Goal: Complete application form

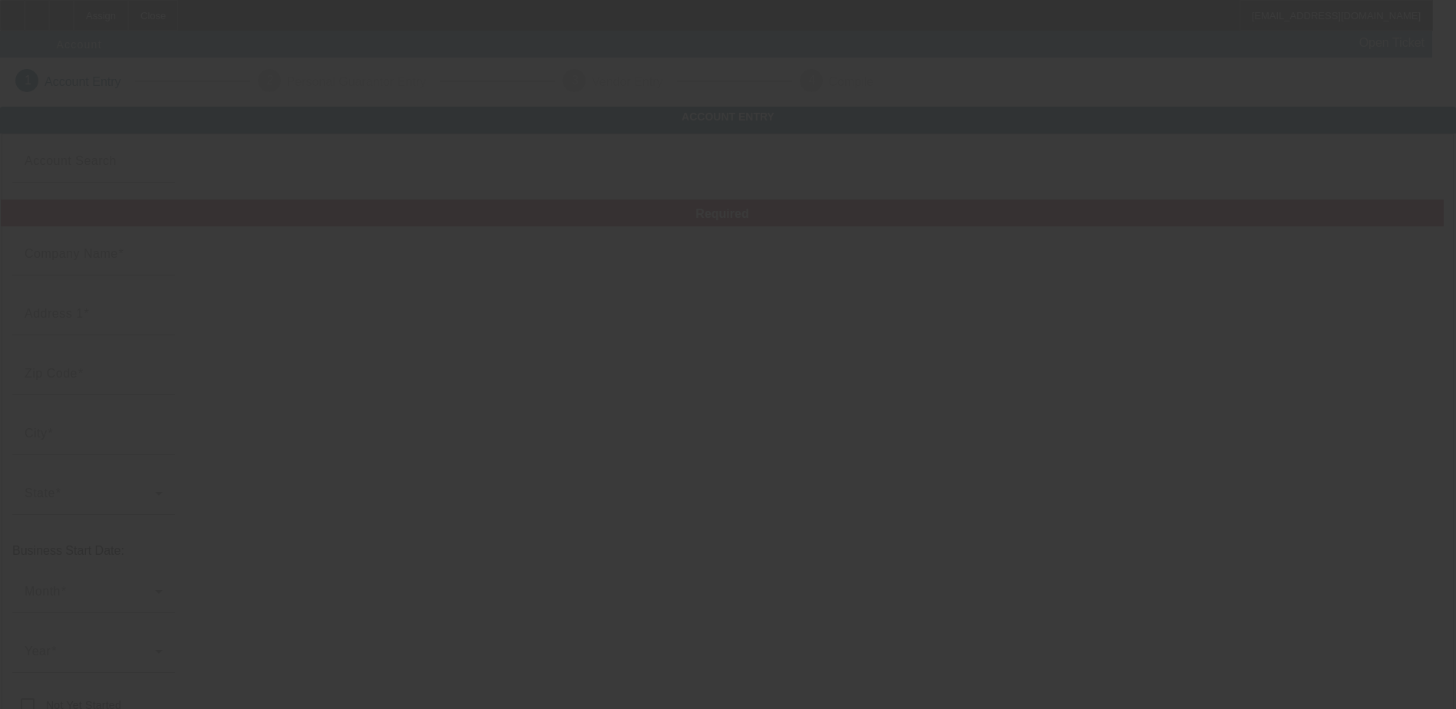
type input "Towing Solution Central [US_STATE] LLC"
type input "[STREET_ADDRESS]"
type input "33897"
type input "[PERSON_NAME]"
type input "[PHONE_NUMBER]"
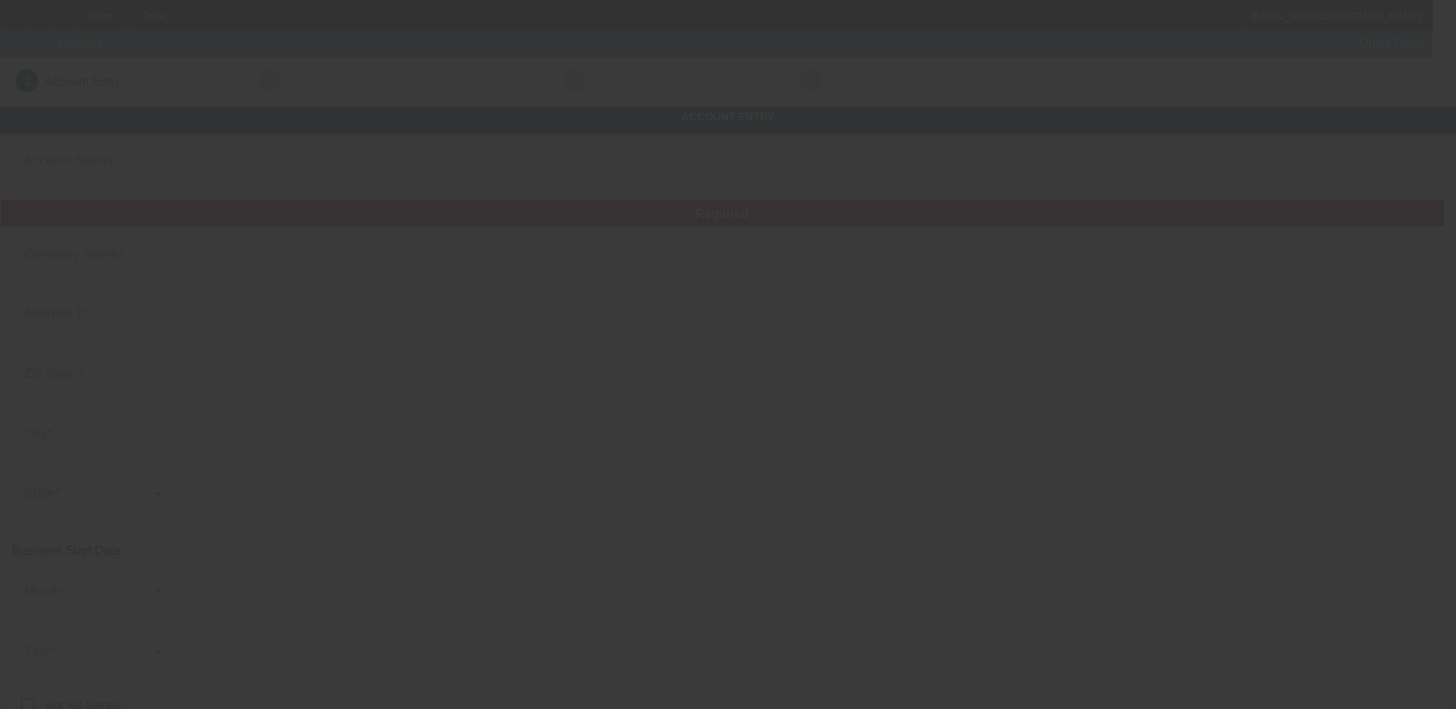
type input "# 275"
type input "[EMAIL_ADDRESS][DOMAIN_NAME]"
type input "Polk"
type input "824133779"
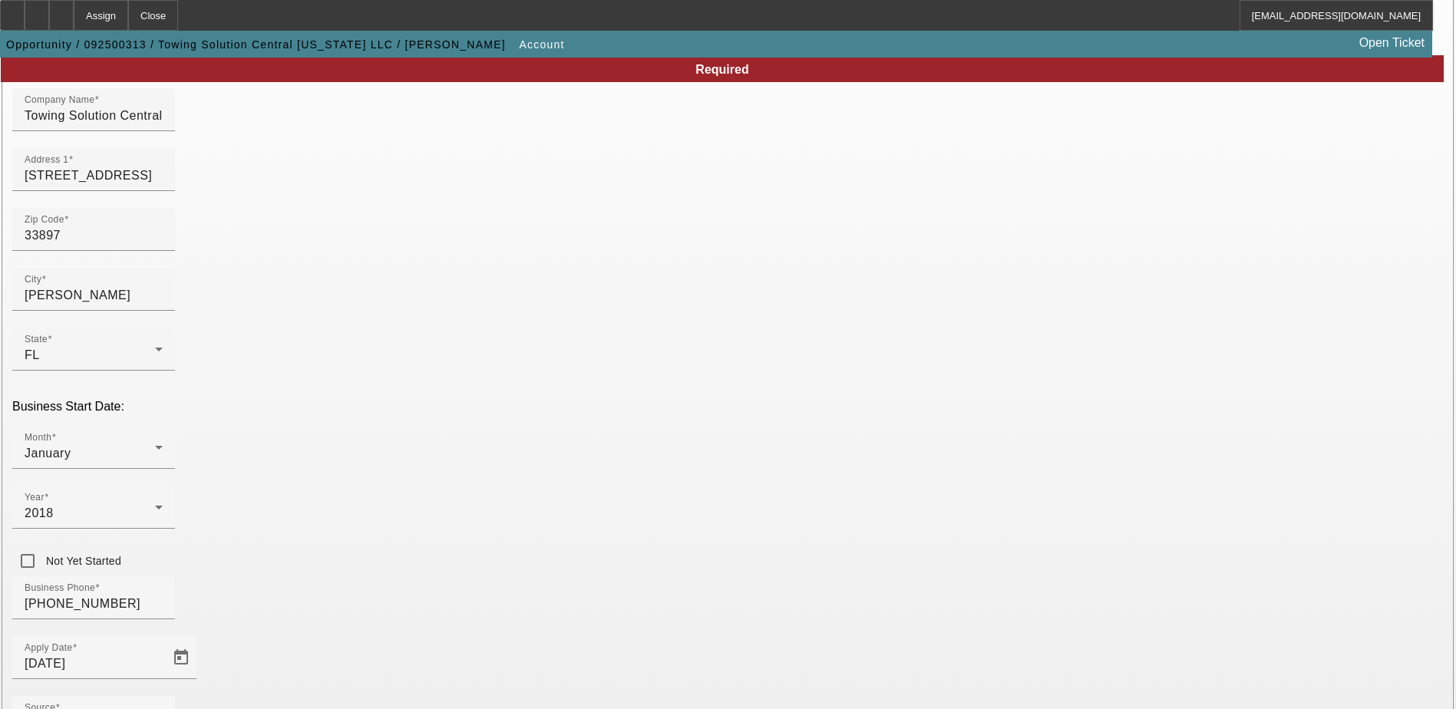
scroll to position [259, 0]
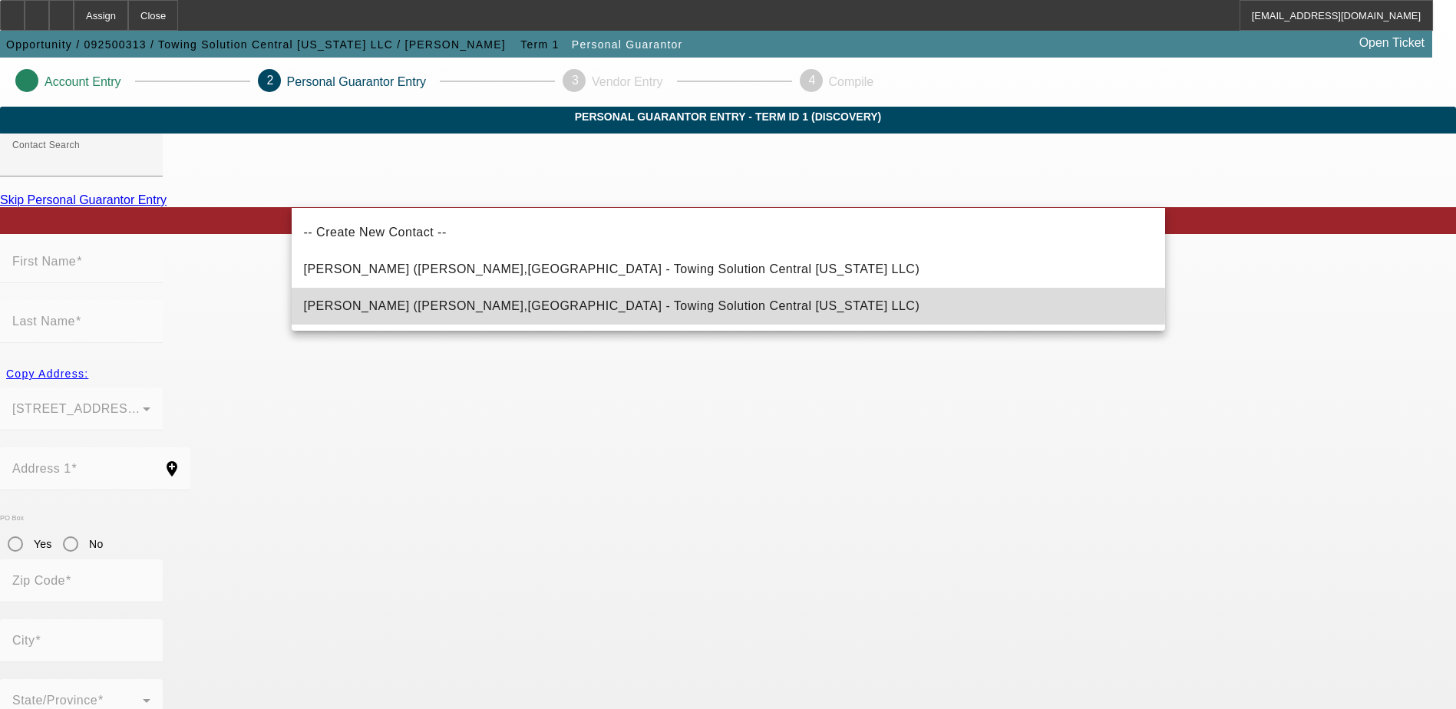
click at [480, 305] on span "[PERSON_NAME] ([PERSON_NAME],[GEOGRAPHIC_DATA] - Towing Solution Central [US_ST…" at bounding box center [612, 305] width 616 height 13
type input "[PERSON_NAME] ([PERSON_NAME],[GEOGRAPHIC_DATA] - Towing Solution Central [US_ST…"
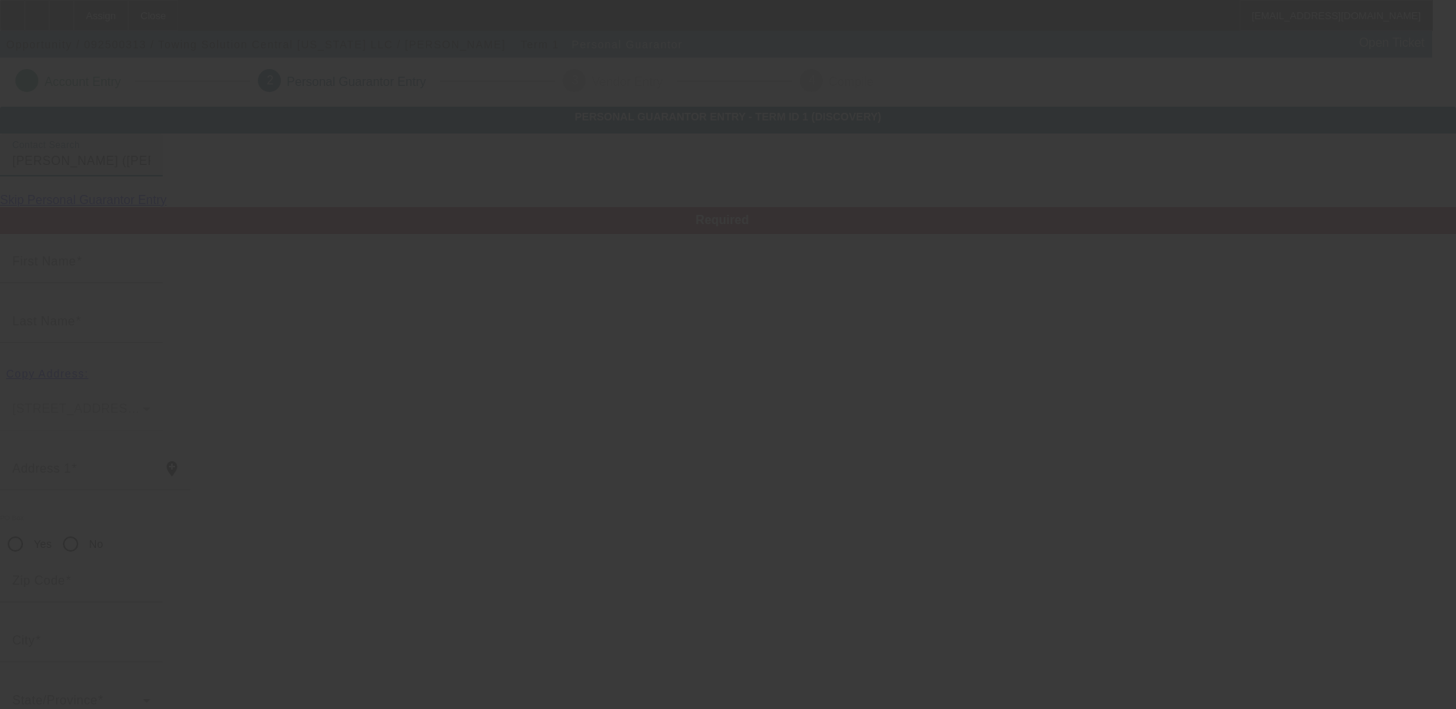
type input "[PERSON_NAME]"
type input "202 Cadiz Loop"
radio input "true"
type input "33837"
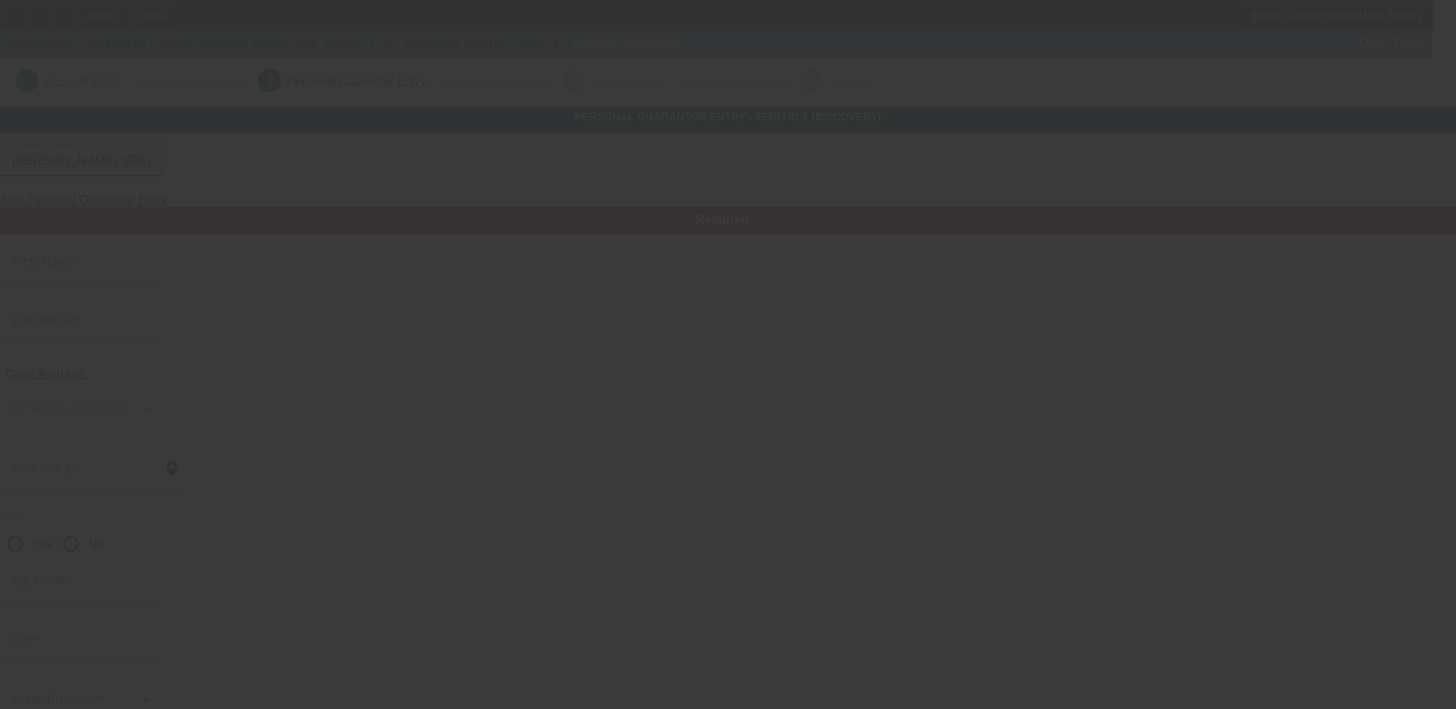
type input "Davenport"
type input "[PHONE_NUMBER]"
type input "100"
type input "584-94-9233"
type input "towingsolutionflorida@gmail.com"
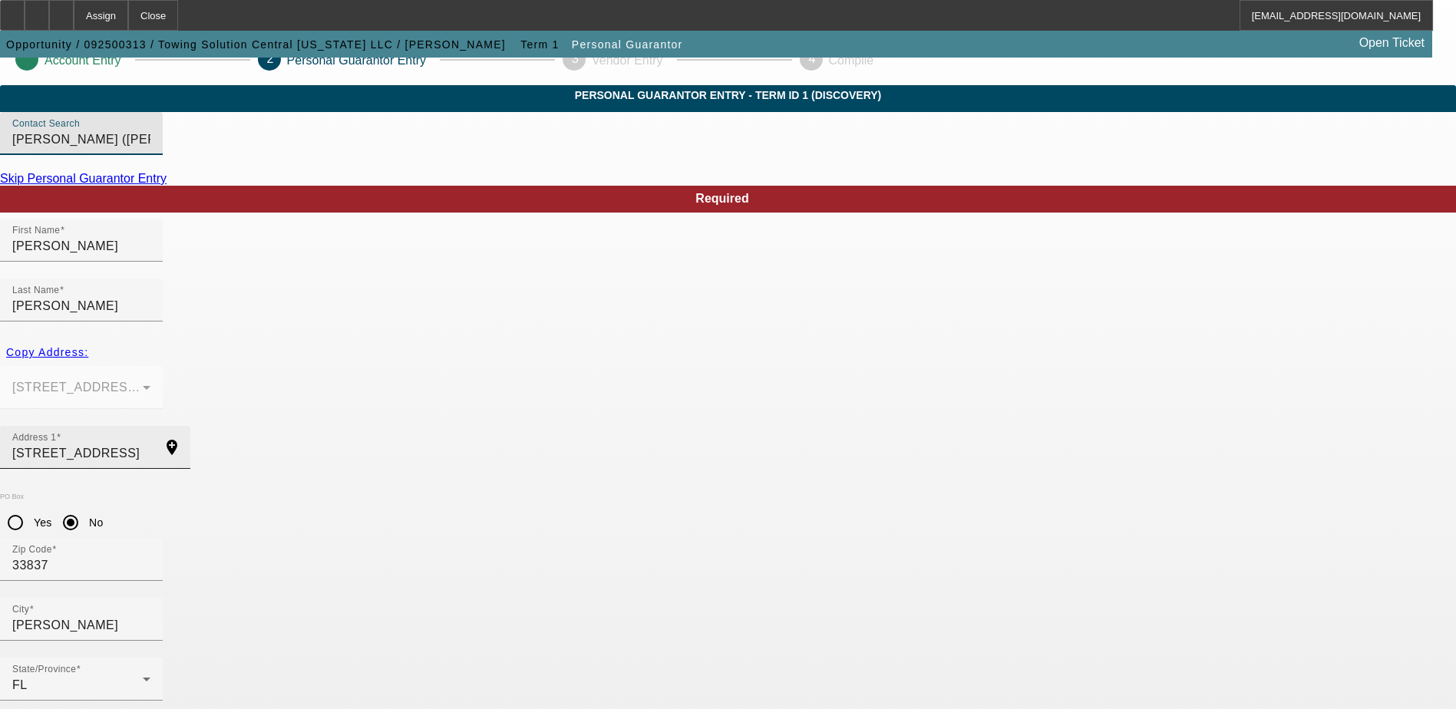
scroll to position [41, 0]
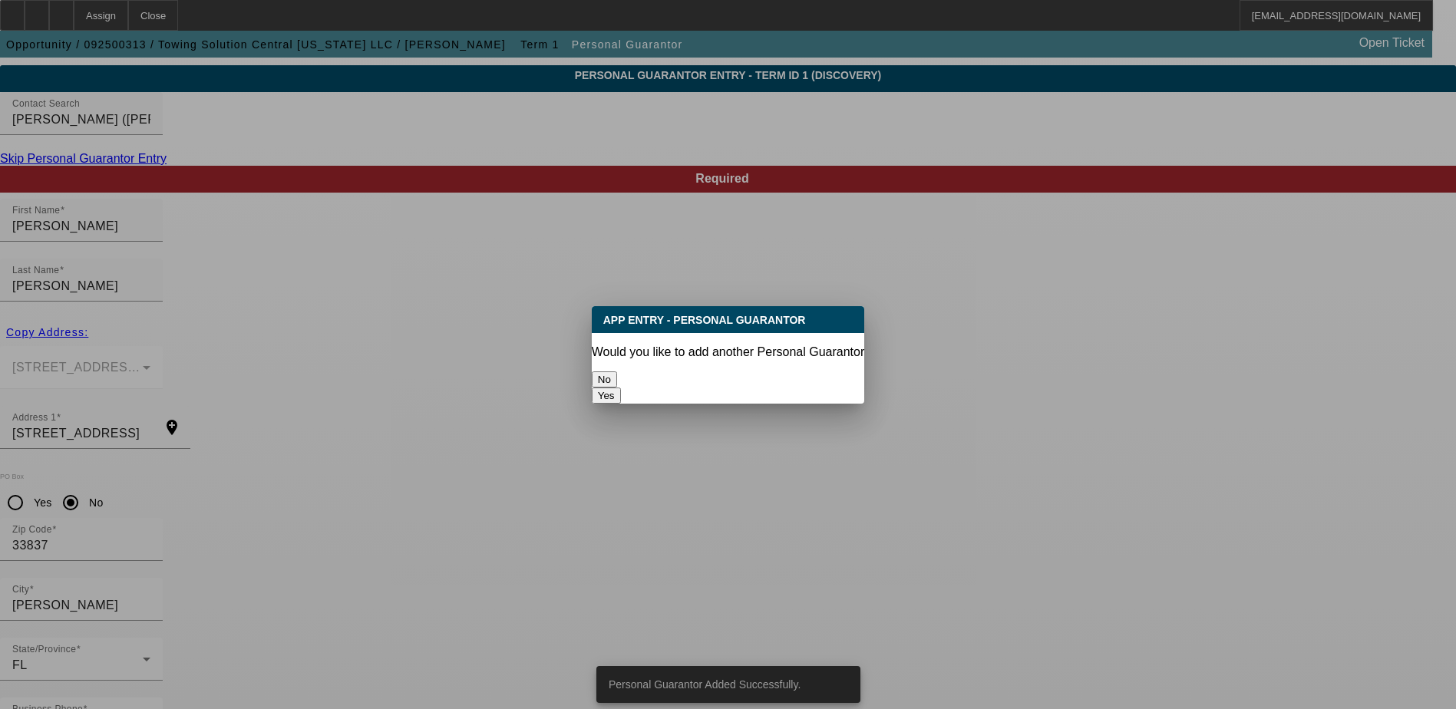
scroll to position [0, 0]
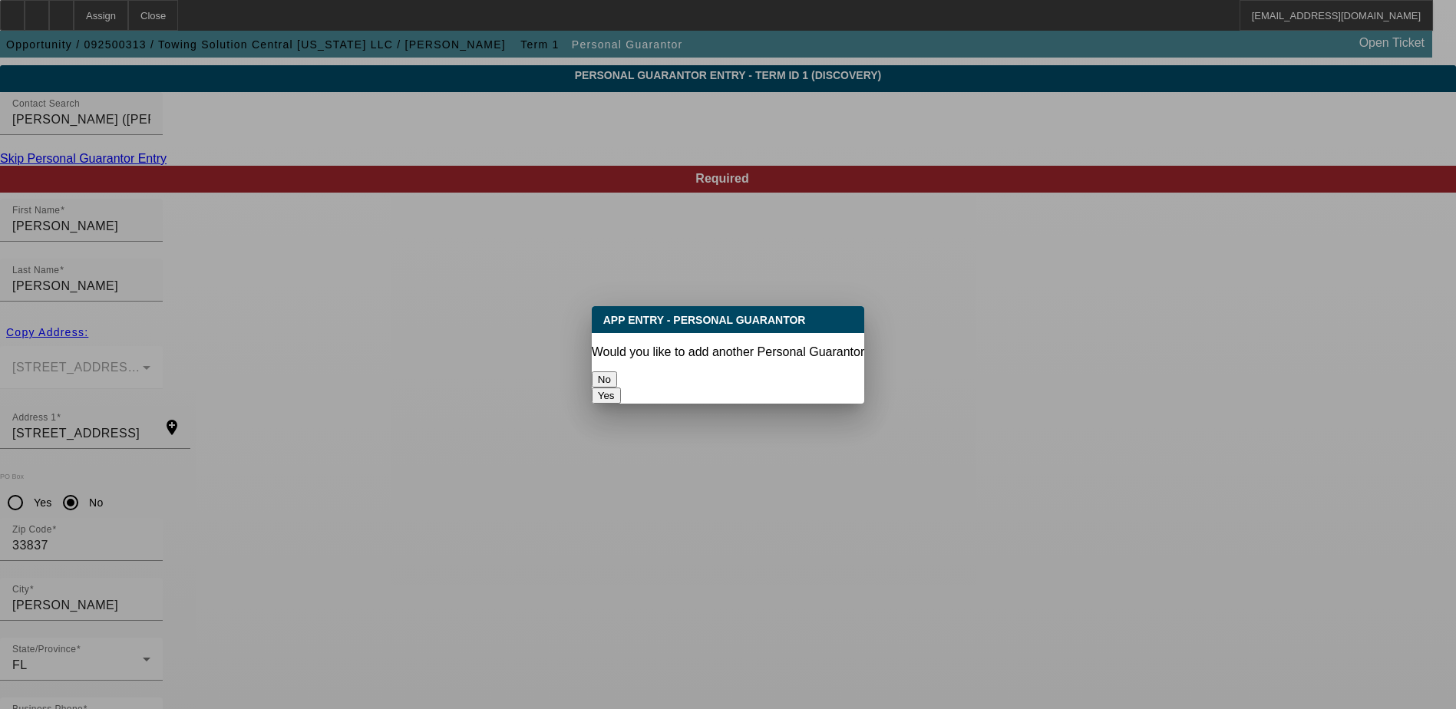
click at [617, 372] on button "No" at bounding box center [604, 380] width 25 height 16
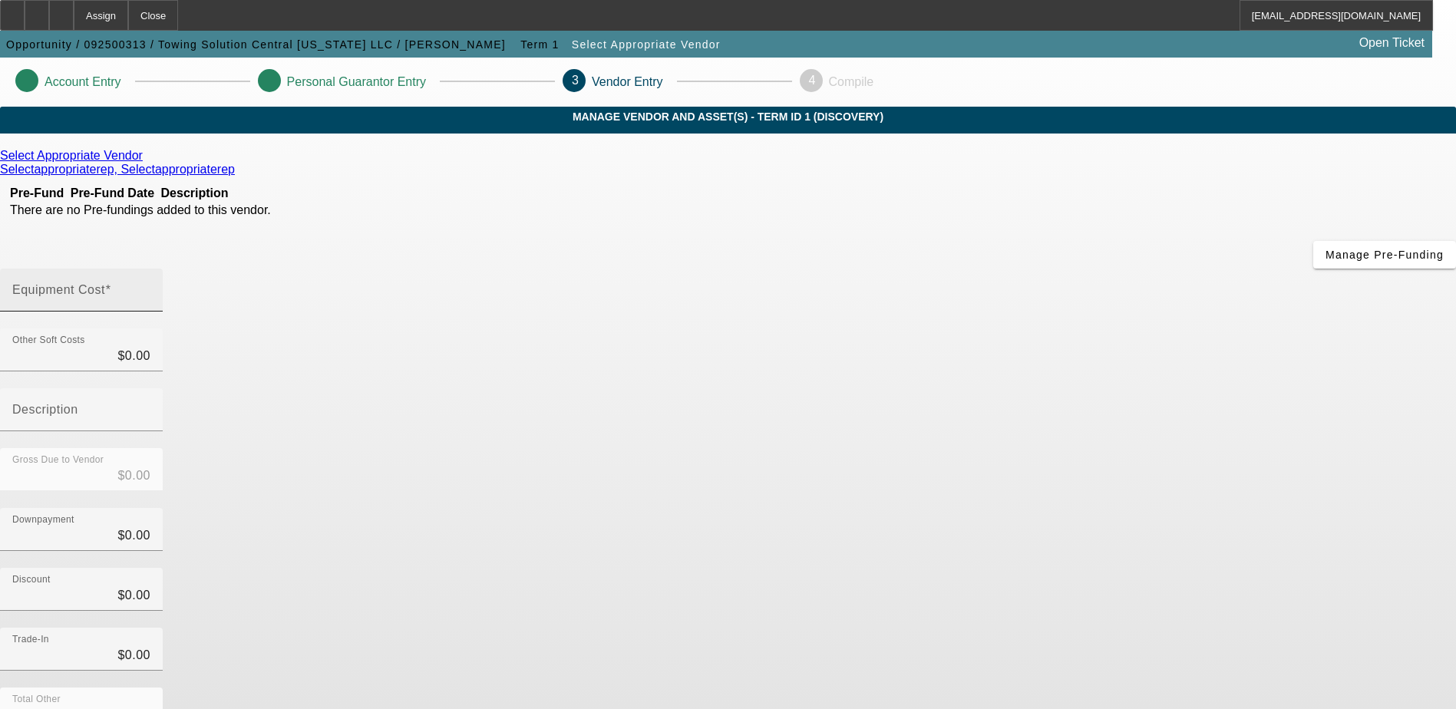
click at [150, 269] on div "Equipment Cost" at bounding box center [81, 290] width 138 height 43
type input "5"
type input "$5.00"
type input "50"
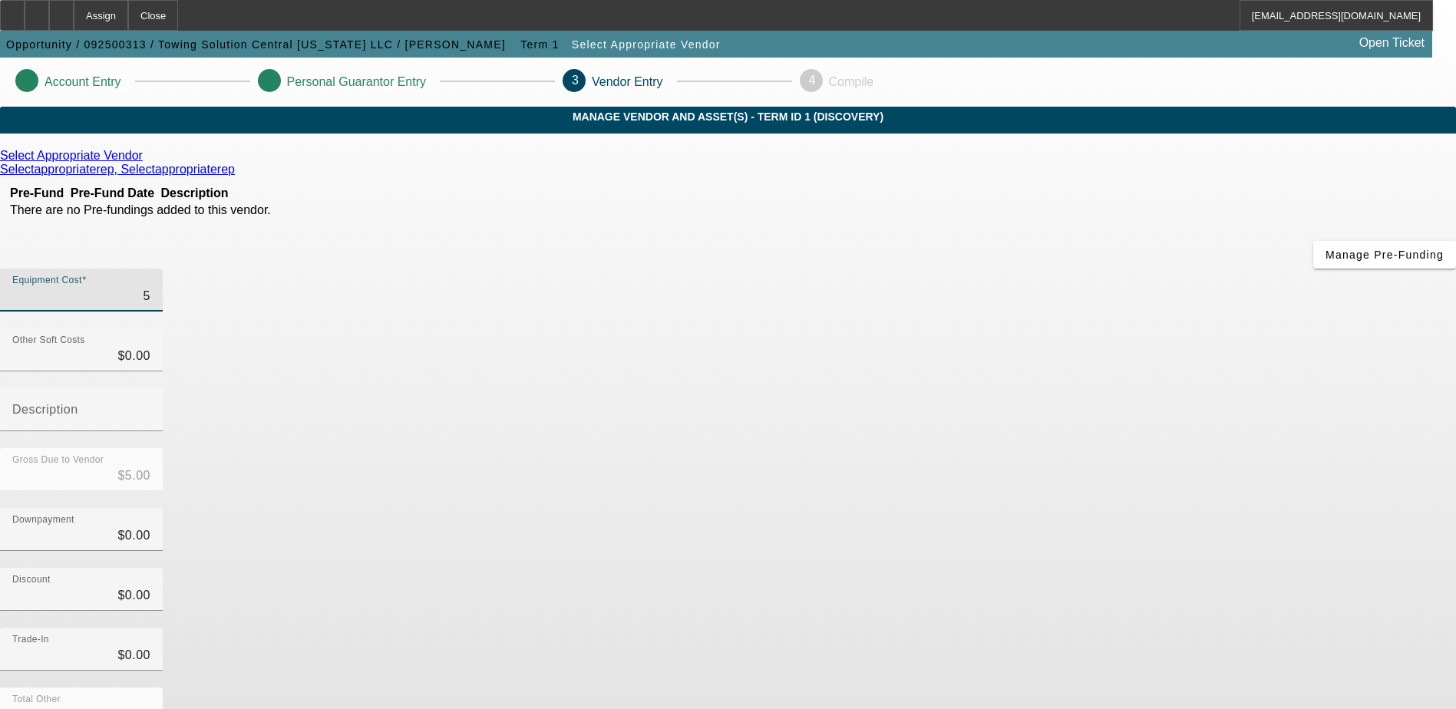
type input "$50.00"
type input "500"
type input "$500.00"
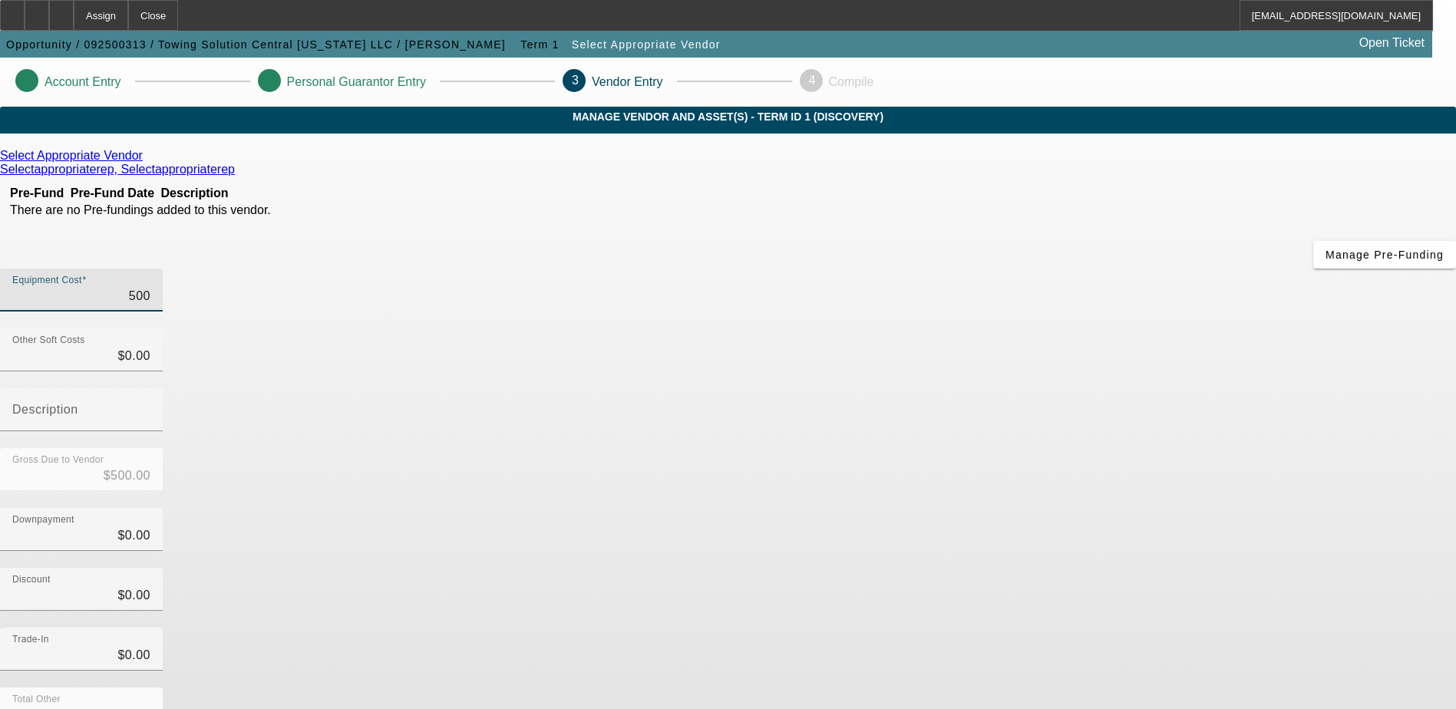
type input "5000"
type input "$5,000.00"
type input "50000"
type input "$50,000.00"
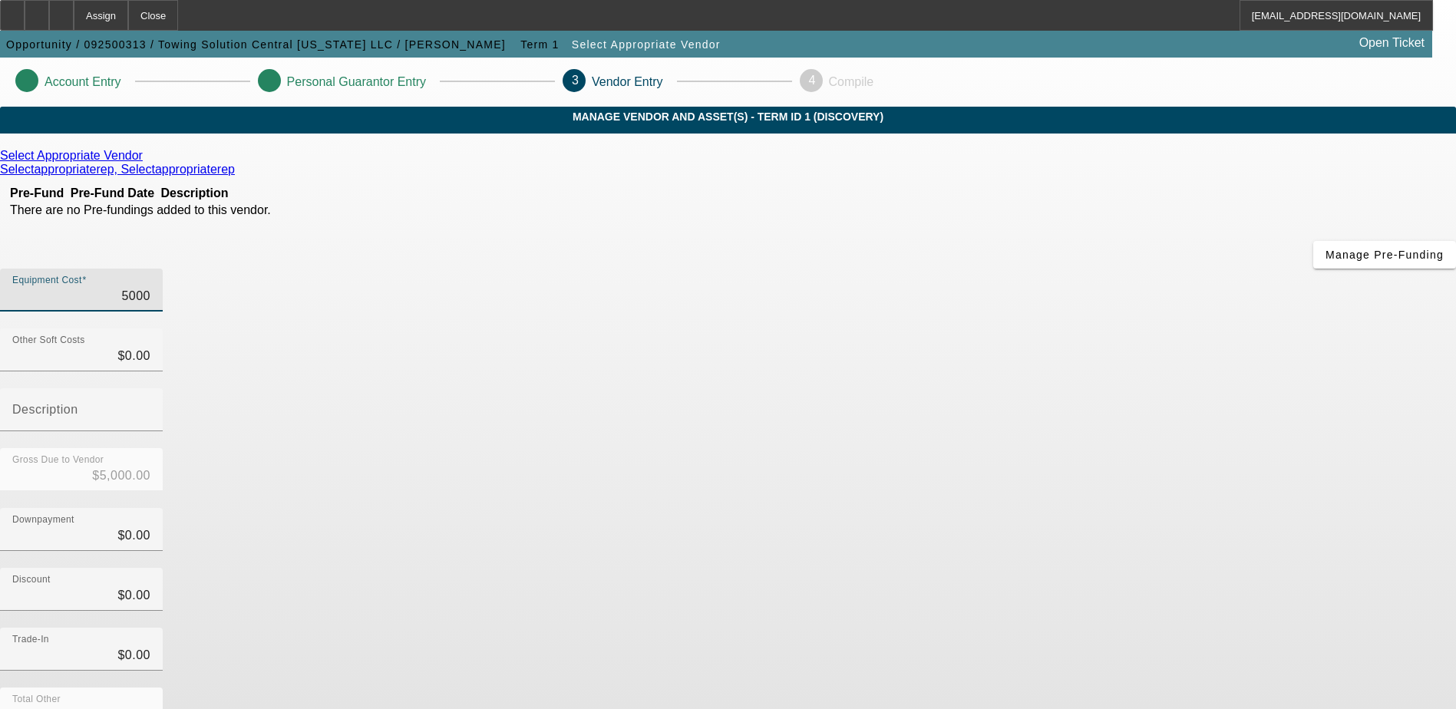
type input "$50,000.00"
click at [150, 527] on input "0" at bounding box center [81, 536] width 138 height 18
type input "50"
type input "$50.00"
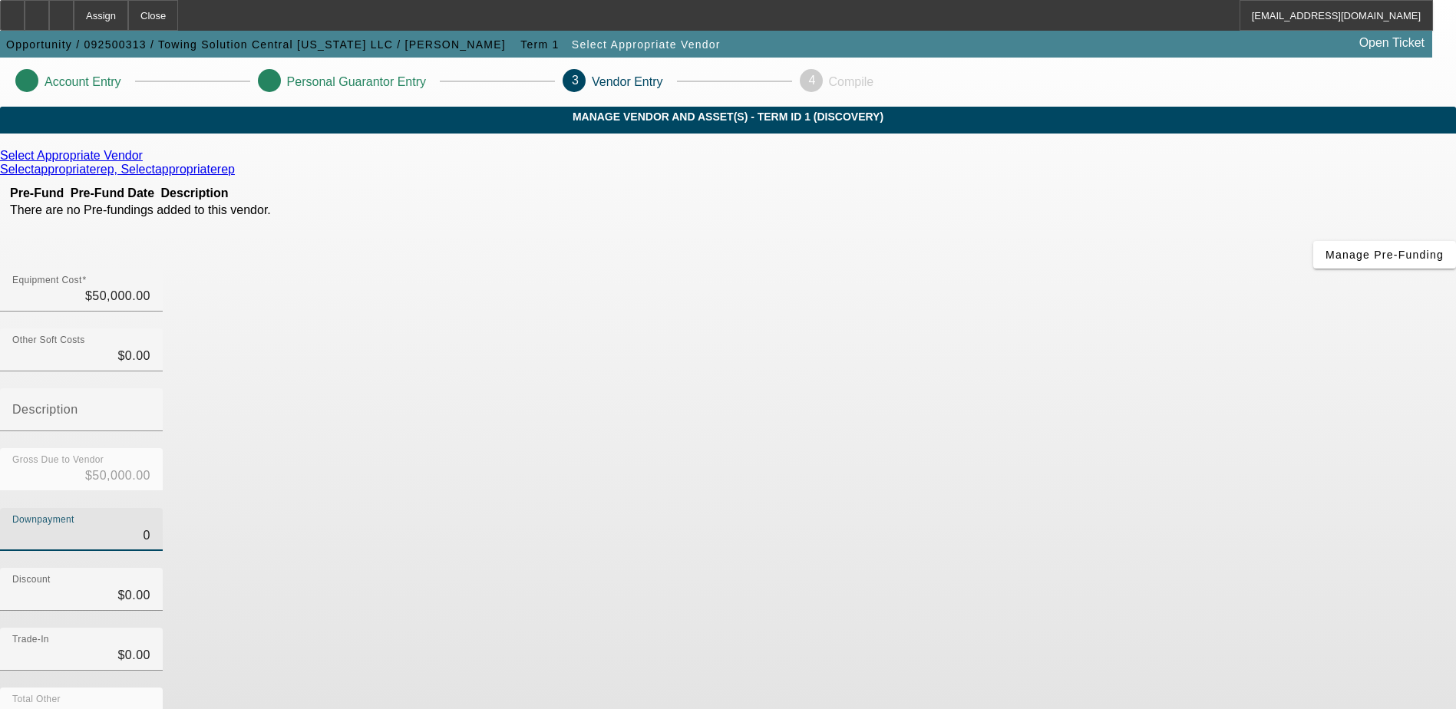
type input "$49,950.00"
type input "500"
type input "$500.00"
type input "$49,500.00"
type input "5000"
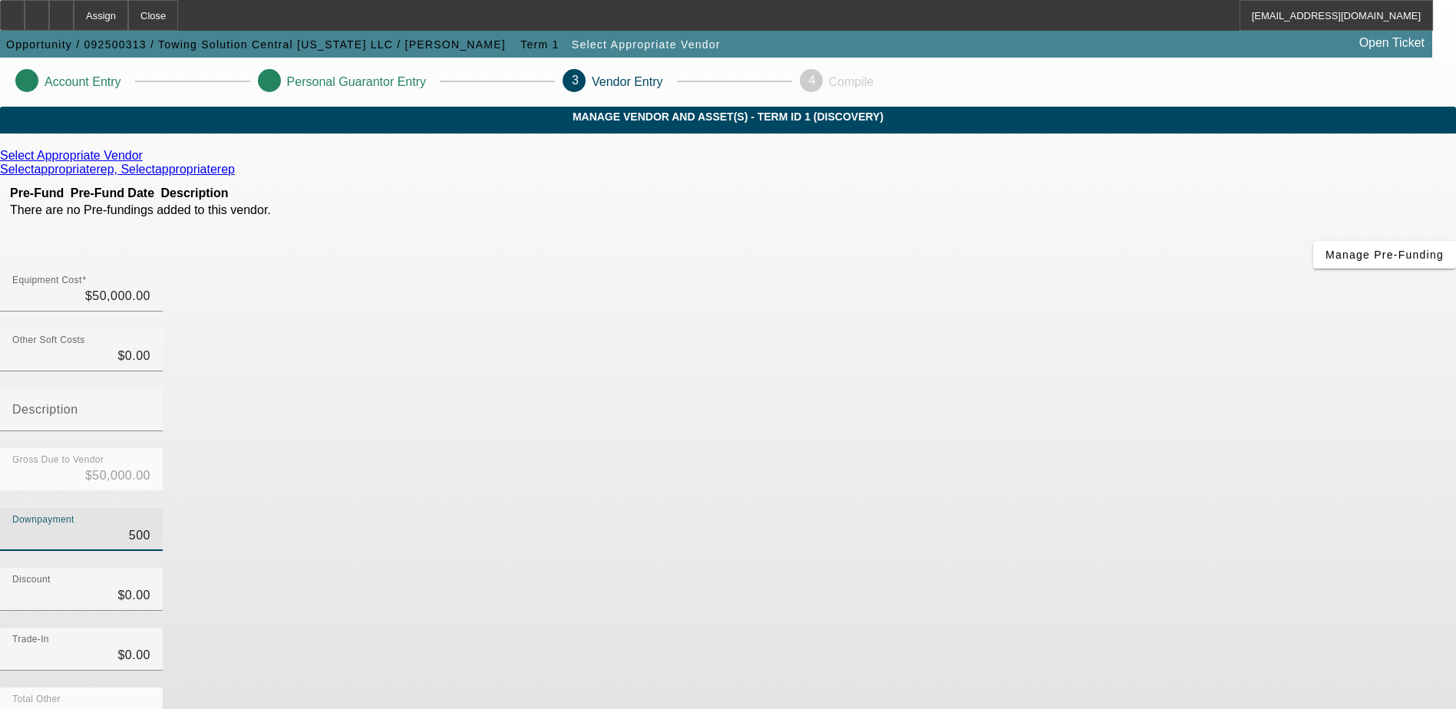
type input "$5,000.00"
type input "$45,000.00"
type input "$5,000.00"
click at [147, 163] on link at bounding box center [145, 156] width 4 height 14
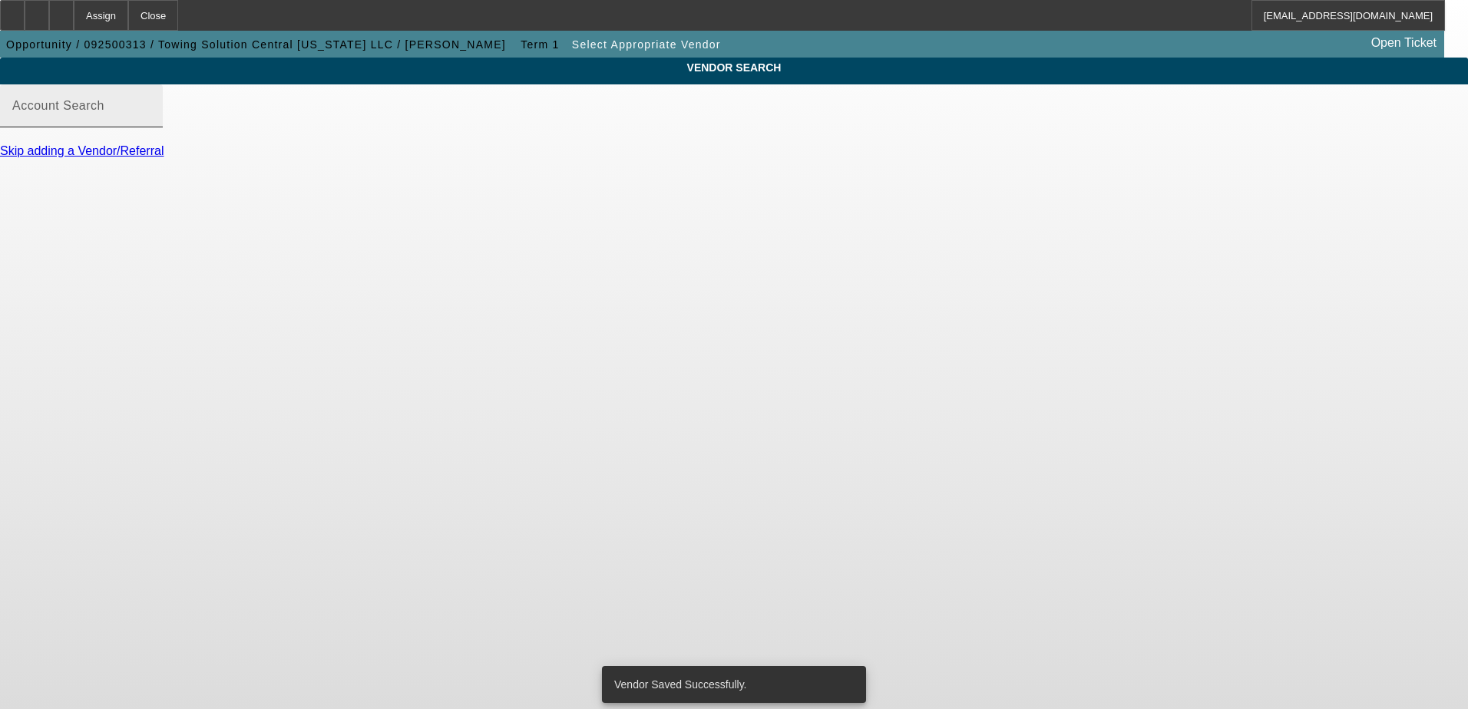
click at [150, 113] on div "Account Search" at bounding box center [81, 105] width 138 height 43
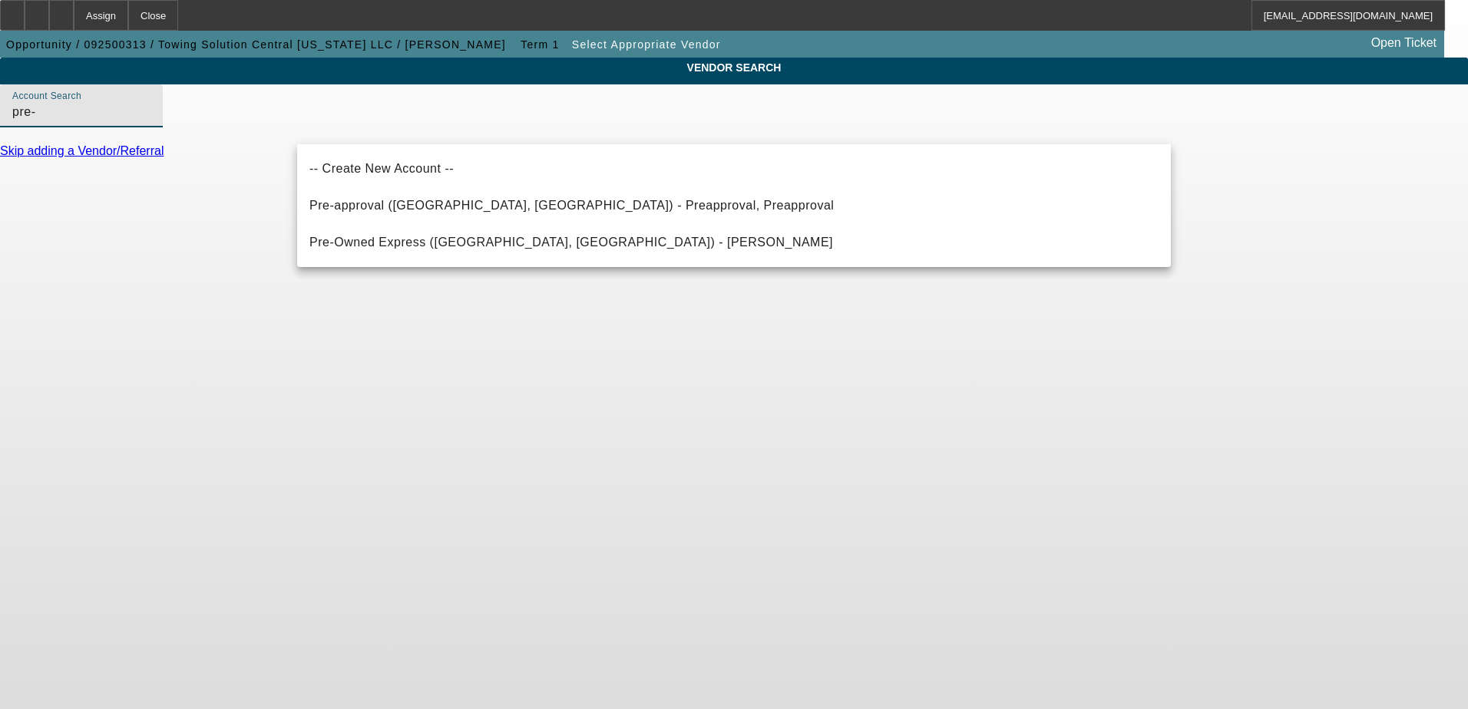
drag, startPoint x: 190, startPoint y: 362, endPoint x: 351, endPoint y: 389, distance: 163.5
click at [351, 389] on body "Assign Close LLoss@beaconfunding.com Opportunity / 092500313 / Towing Solution …" at bounding box center [734, 354] width 1468 height 709
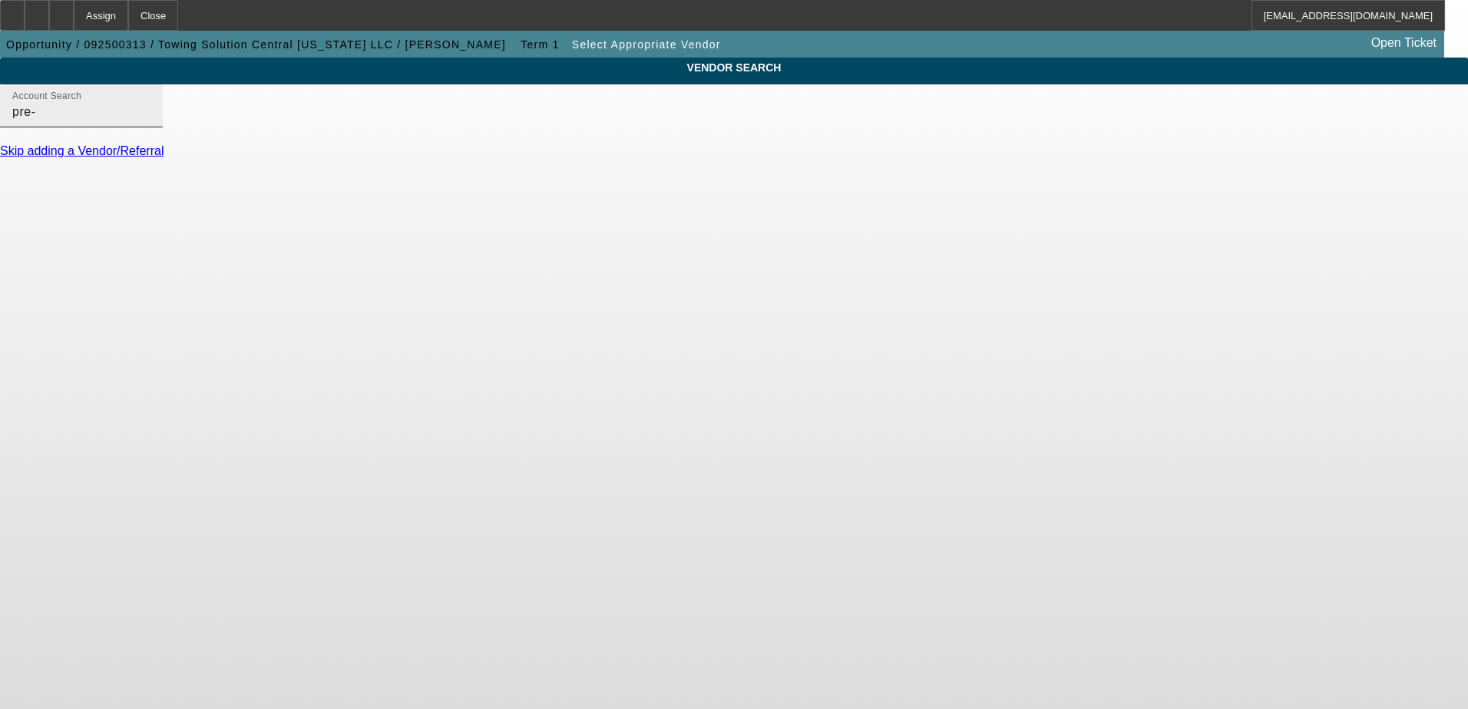
click at [150, 121] on input "pre-" at bounding box center [81, 112] width 138 height 18
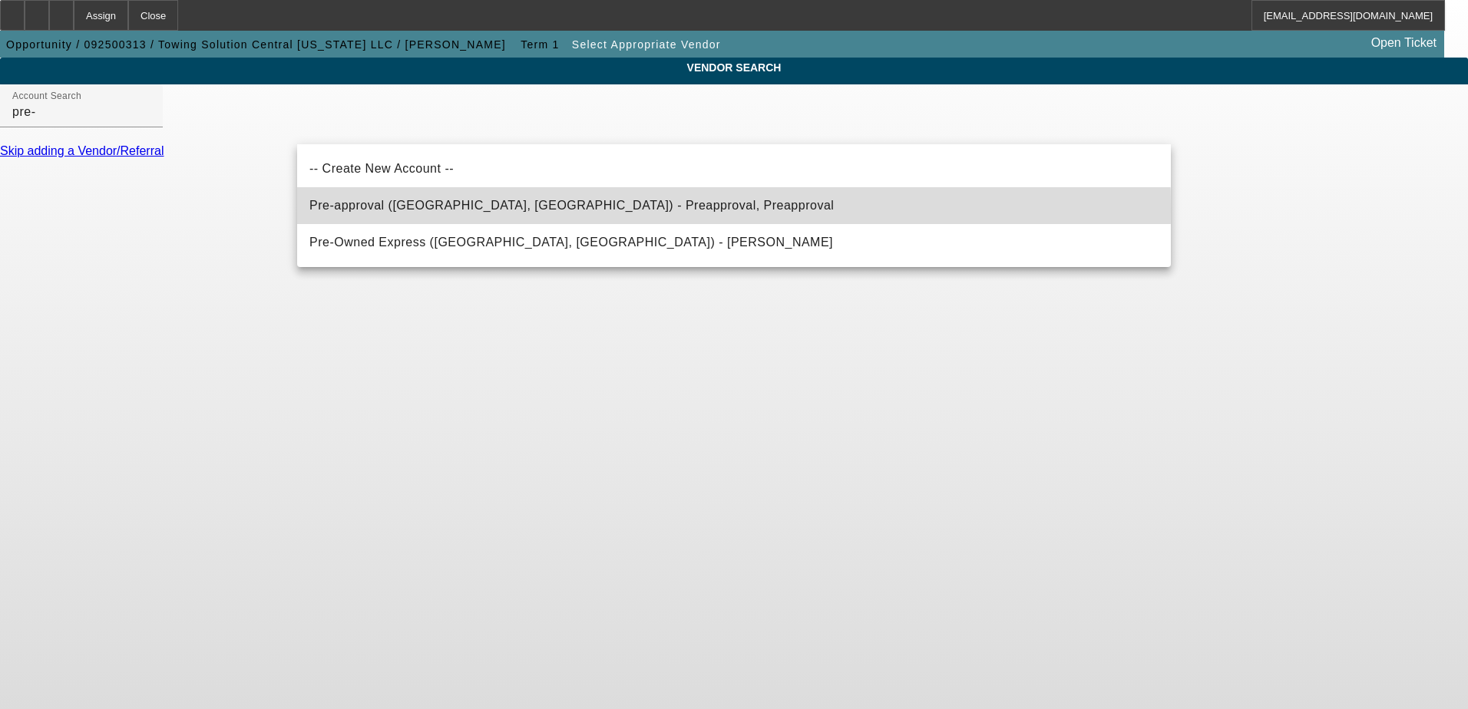
click at [410, 210] on span "Pre-approval (Northbrook, IL) - Preapproval, Preapproval" at bounding box center [571, 205] width 524 height 13
type input "Pre-approval (Northbrook, IL) - Preapproval, Preapproval"
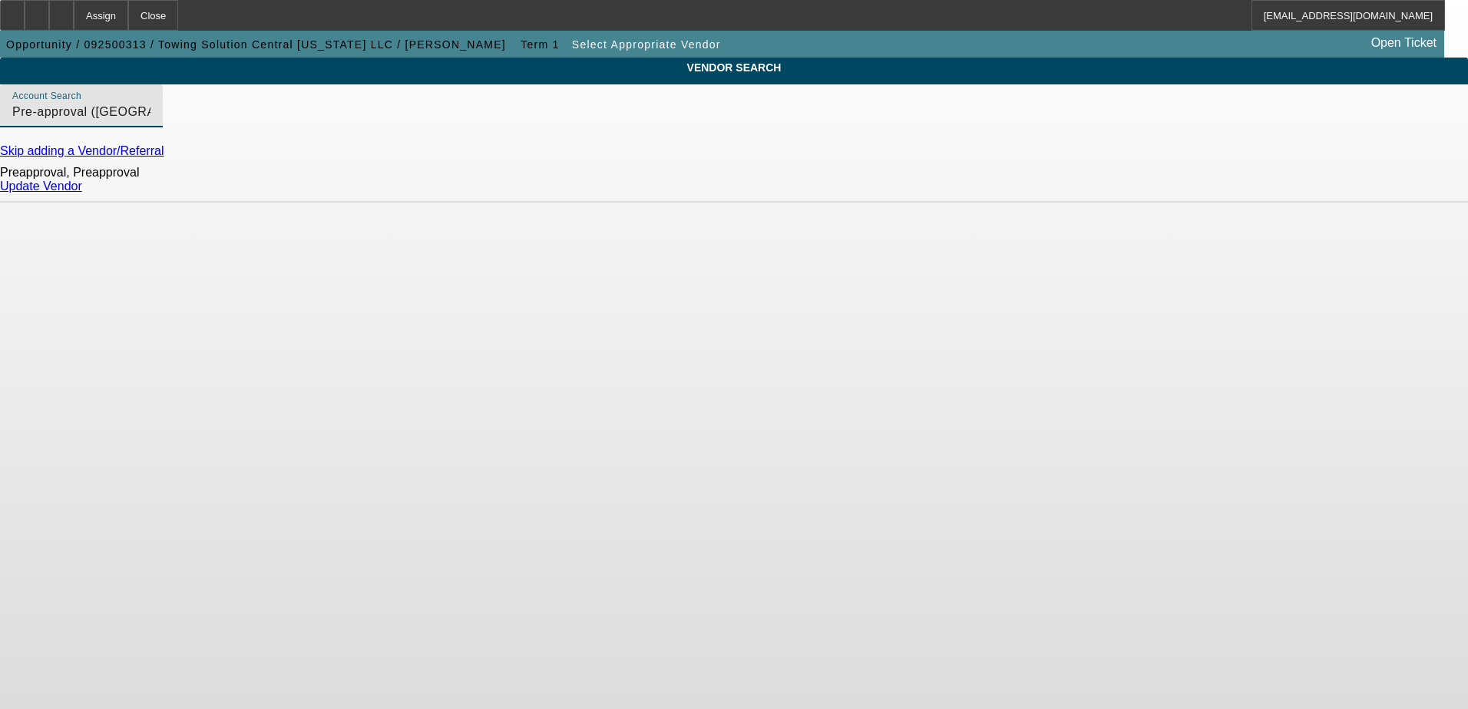
click at [1134, 193] on div "Update Vendor" at bounding box center [734, 187] width 1468 height 14
click at [1139, 188] on div "Update Vendor" at bounding box center [734, 187] width 1468 height 14
click at [82, 193] on link "Update Vendor" at bounding box center [41, 186] width 82 height 13
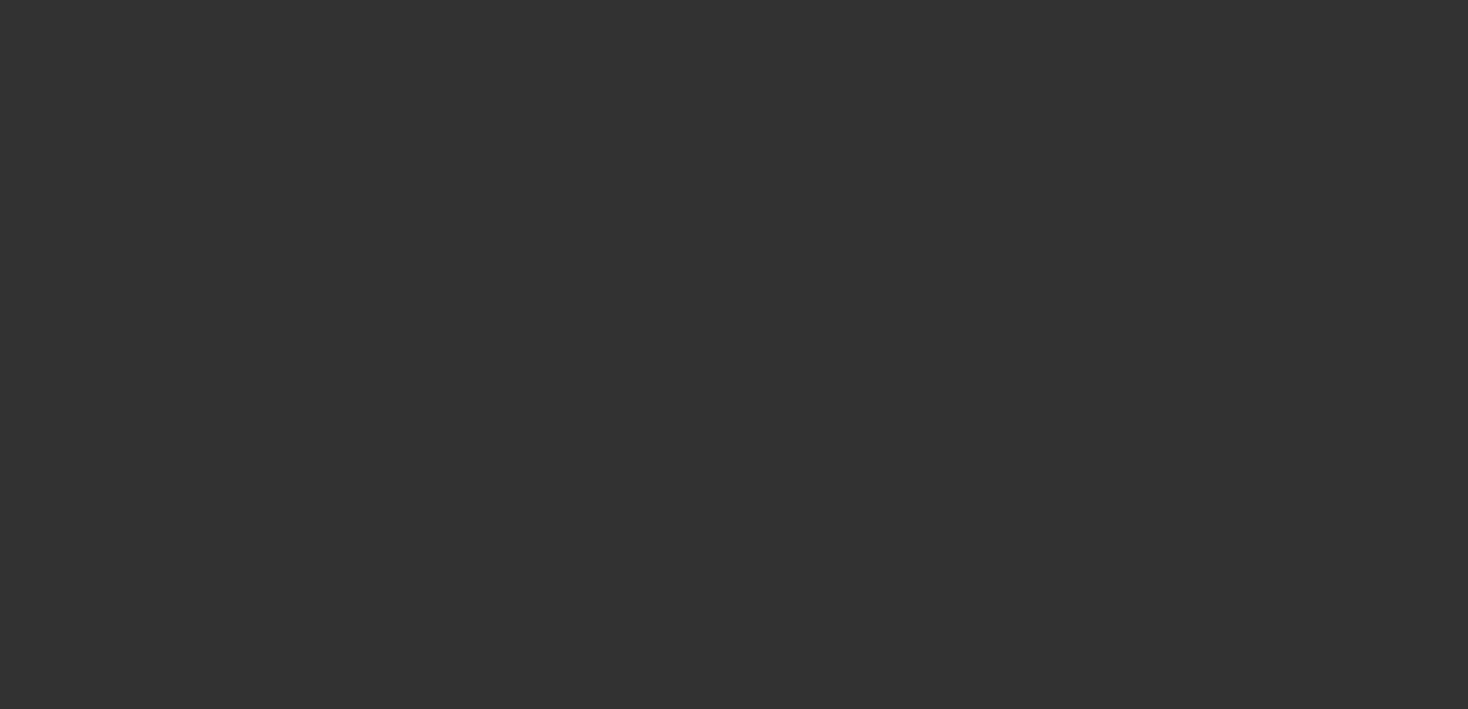
type input "$50,000.00"
type input "$5,000.00"
type input "$45,000.00"
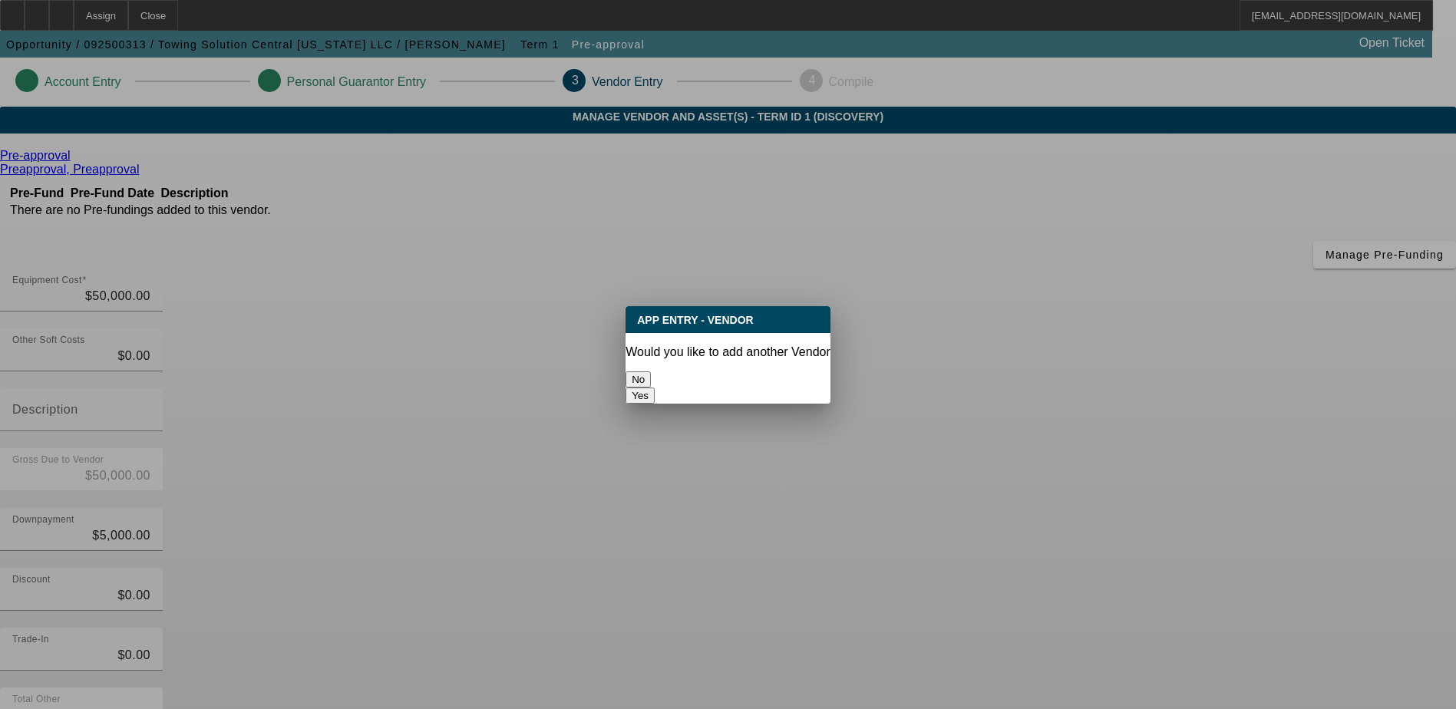
click at [1027, 665] on div at bounding box center [728, 354] width 1456 height 709
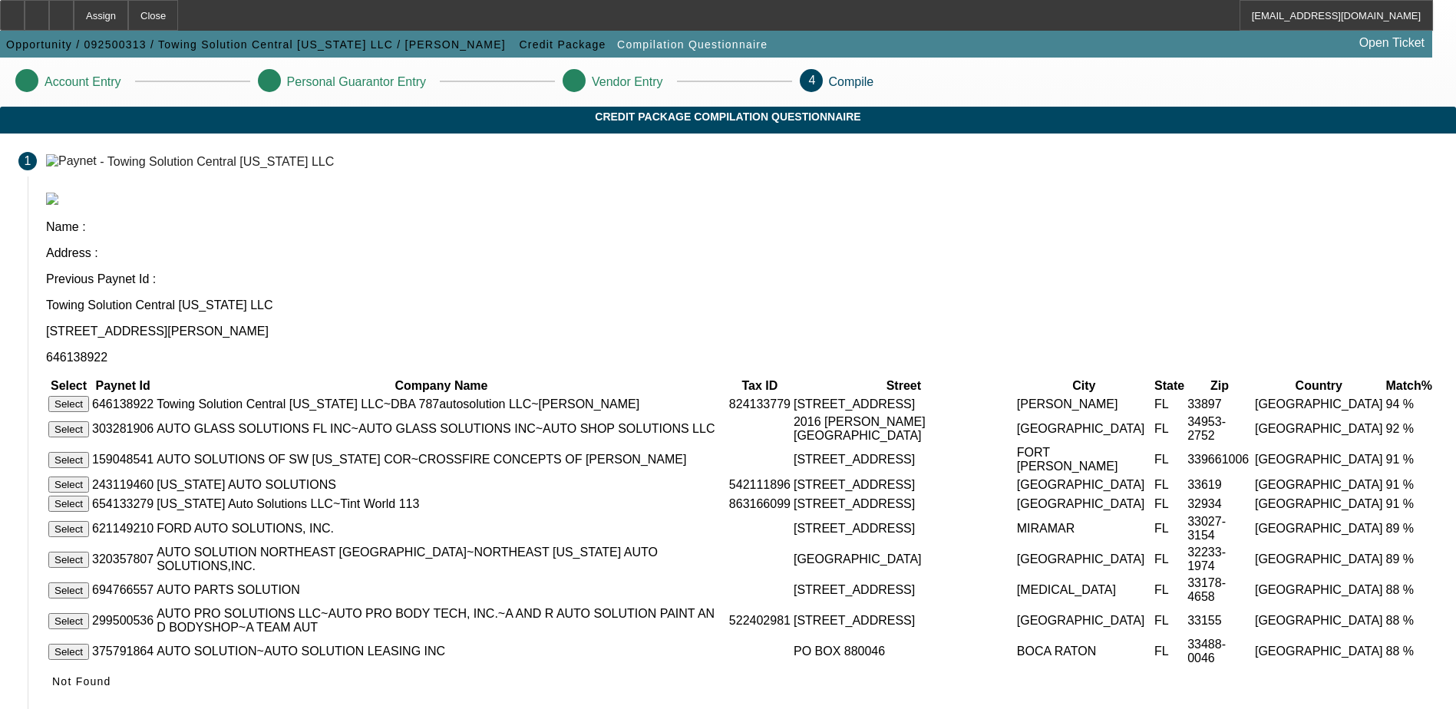
click at [89, 396] on button "Select" at bounding box center [68, 404] width 41 height 16
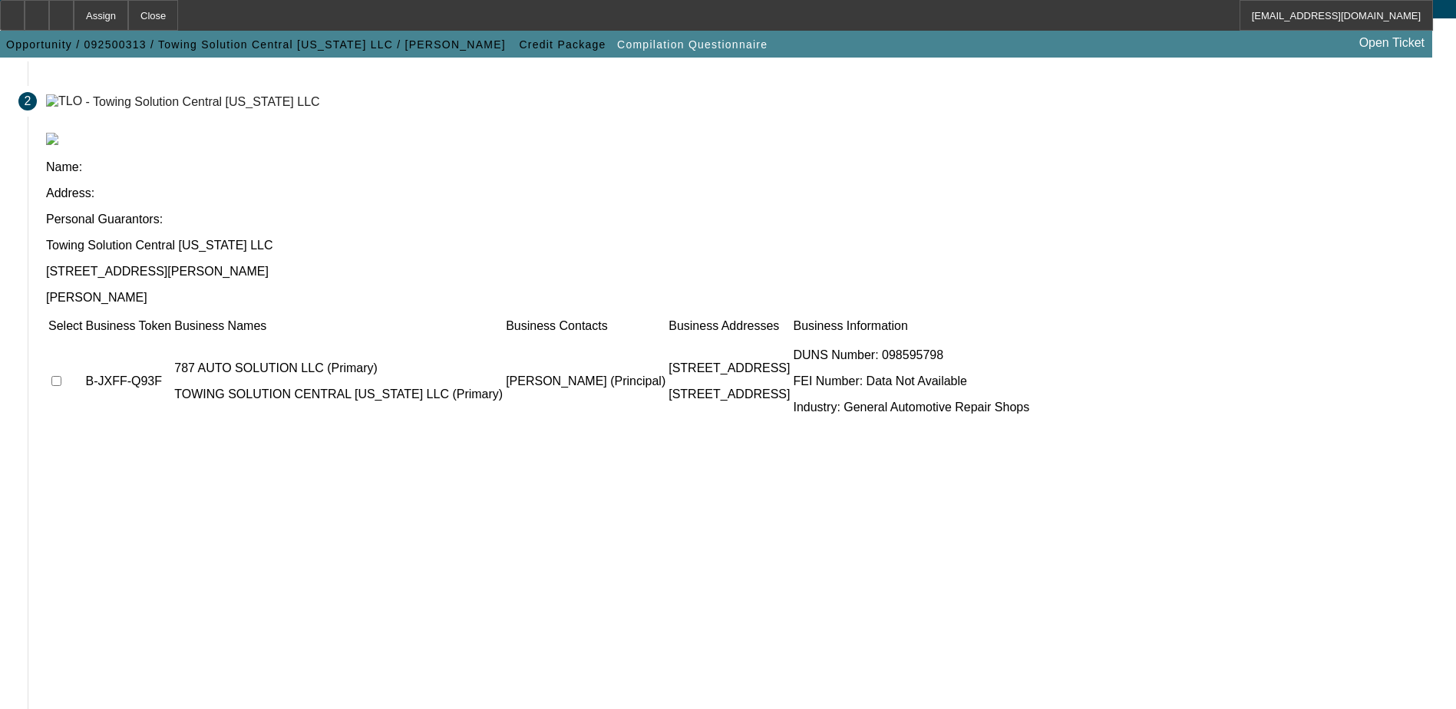
click at [83, 335] on td at bounding box center [65, 381] width 35 height 92
click at [61, 376] on input "checkbox" at bounding box center [56, 381] width 10 height 10
checkbox input "true"
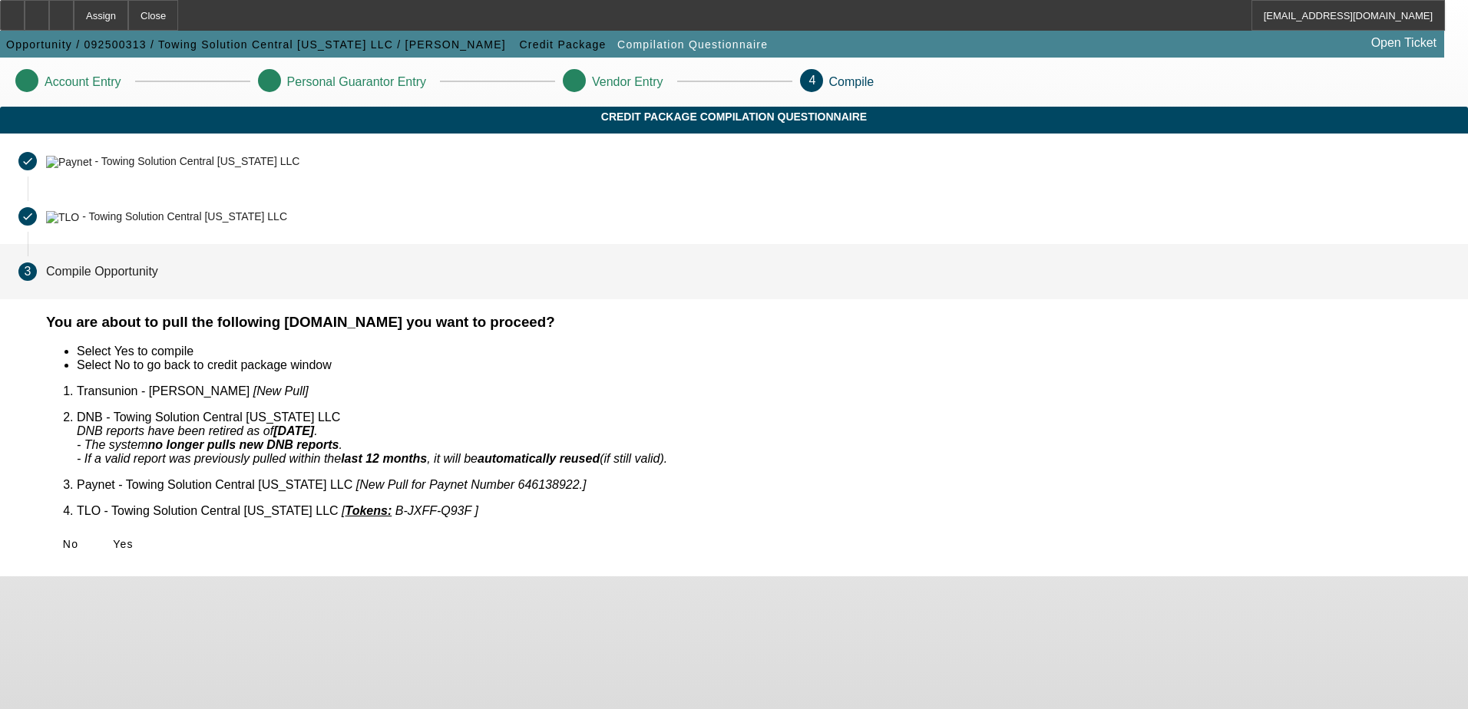
click at [113, 538] on icon at bounding box center [113, 544] width 0 height 12
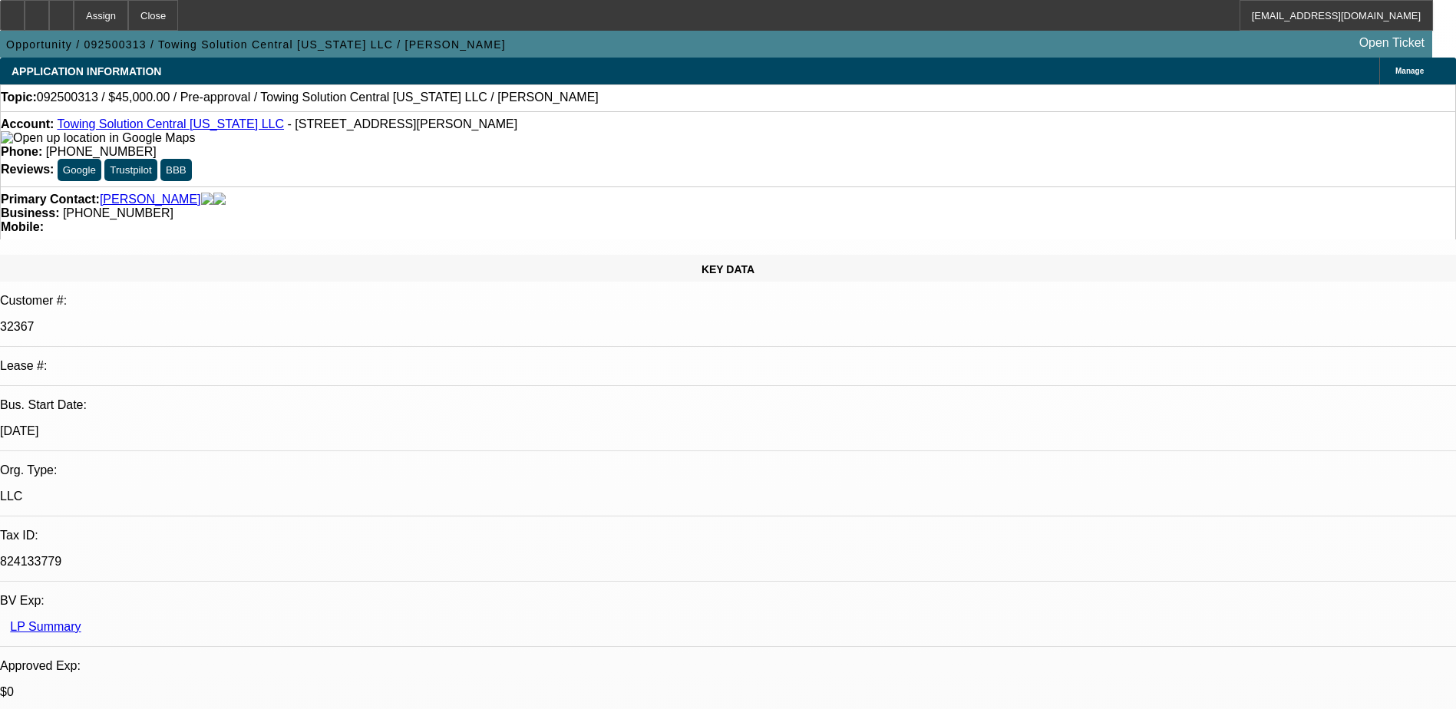
select select "0"
select select "2"
select select "0.1"
select select "4"
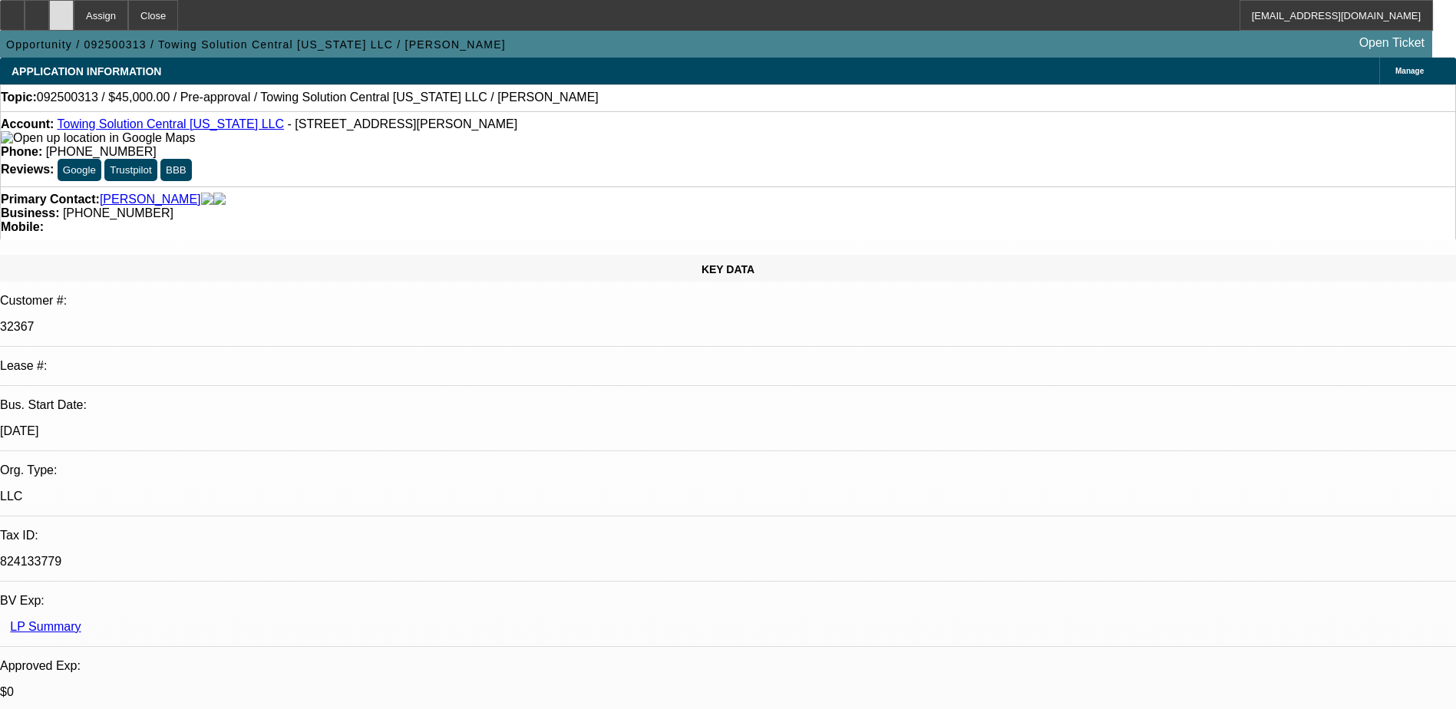
click at [74, 8] on div at bounding box center [61, 15] width 25 height 31
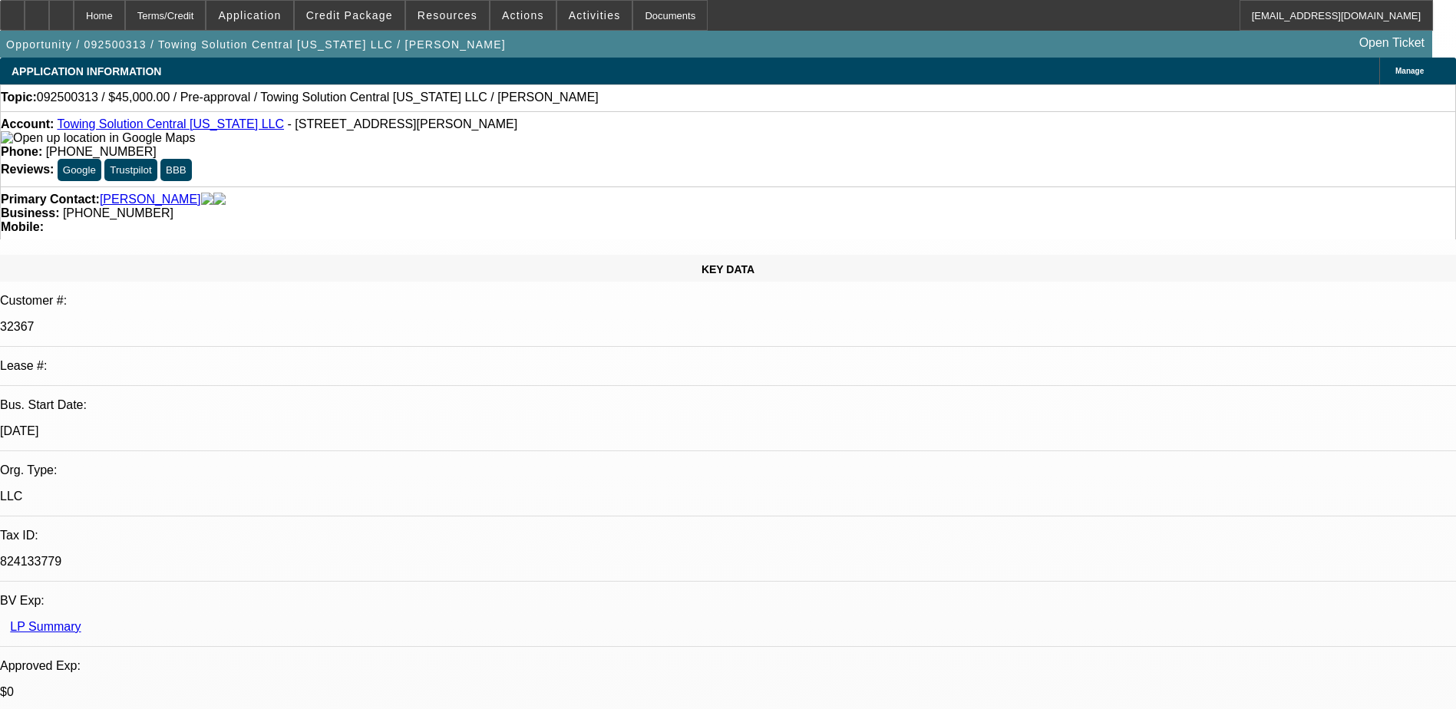
select select "0"
select select "2"
select select "0.1"
select select "1"
select select "2"
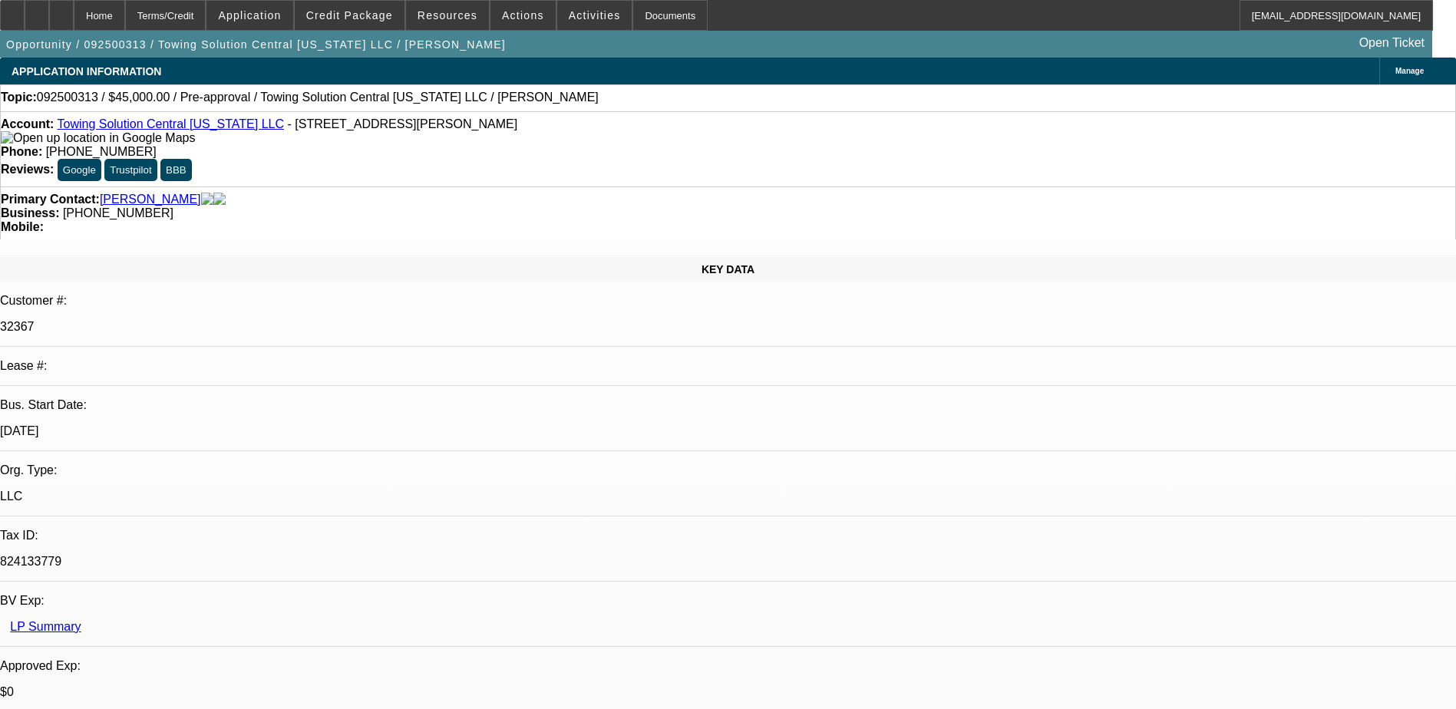
select select "4"
drag, startPoint x: 267, startPoint y: 26, endPoint x: 682, endPoint y: 97, distance: 421.3
click at [682, 97] on div "Topic: 092500313 / $45,000.00 / Pre-approval / Towing Solution Central Florida …" at bounding box center [728, 98] width 1455 height 14
click at [37, 10] on icon at bounding box center [37, 10] width 0 height 0
drag, startPoint x: 852, startPoint y: 189, endPoint x: 844, endPoint y: 181, distance: 11.4
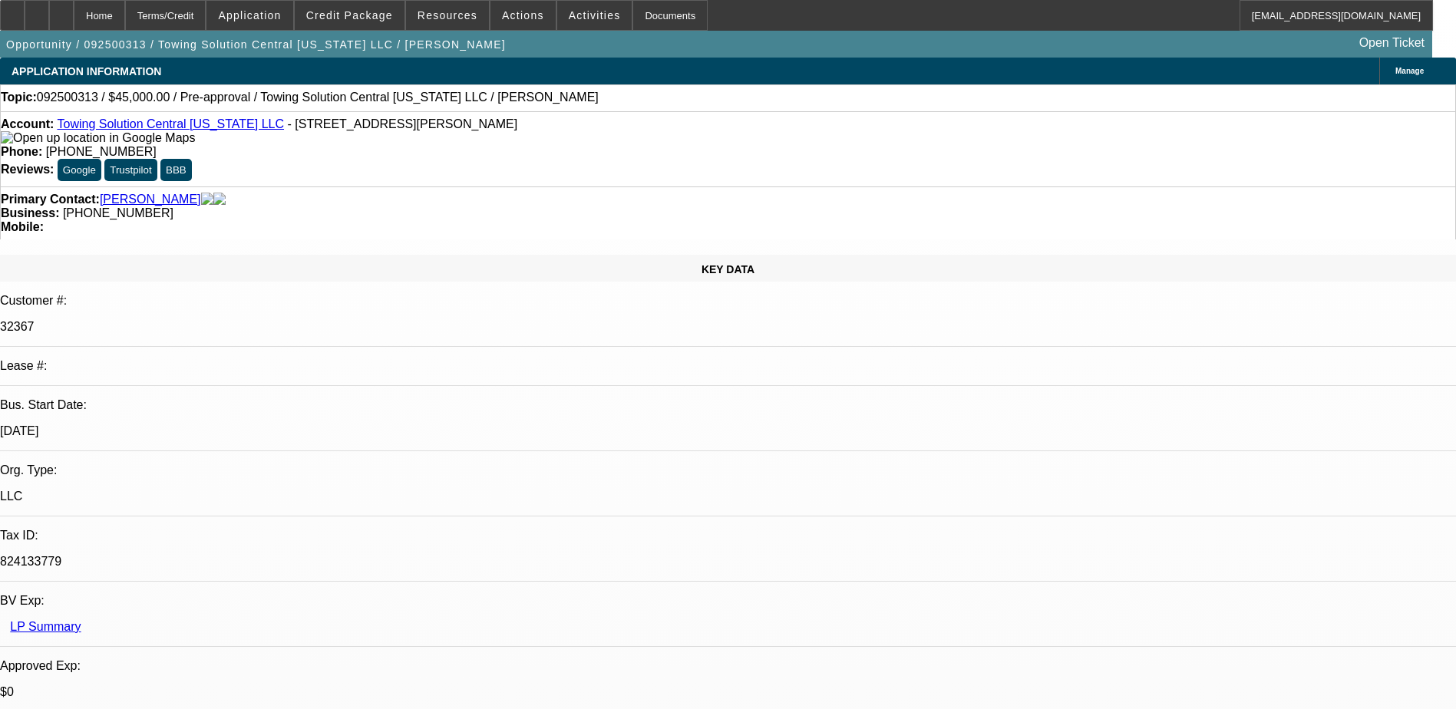
click at [372, 193] on div "Primary Contact: Figueroa, Raul" at bounding box center [728, 200] width 1455 height 14
click at [74, 9] on div at bounding box center [61, 15] width 25 height 31
select select "0"
select select "2"
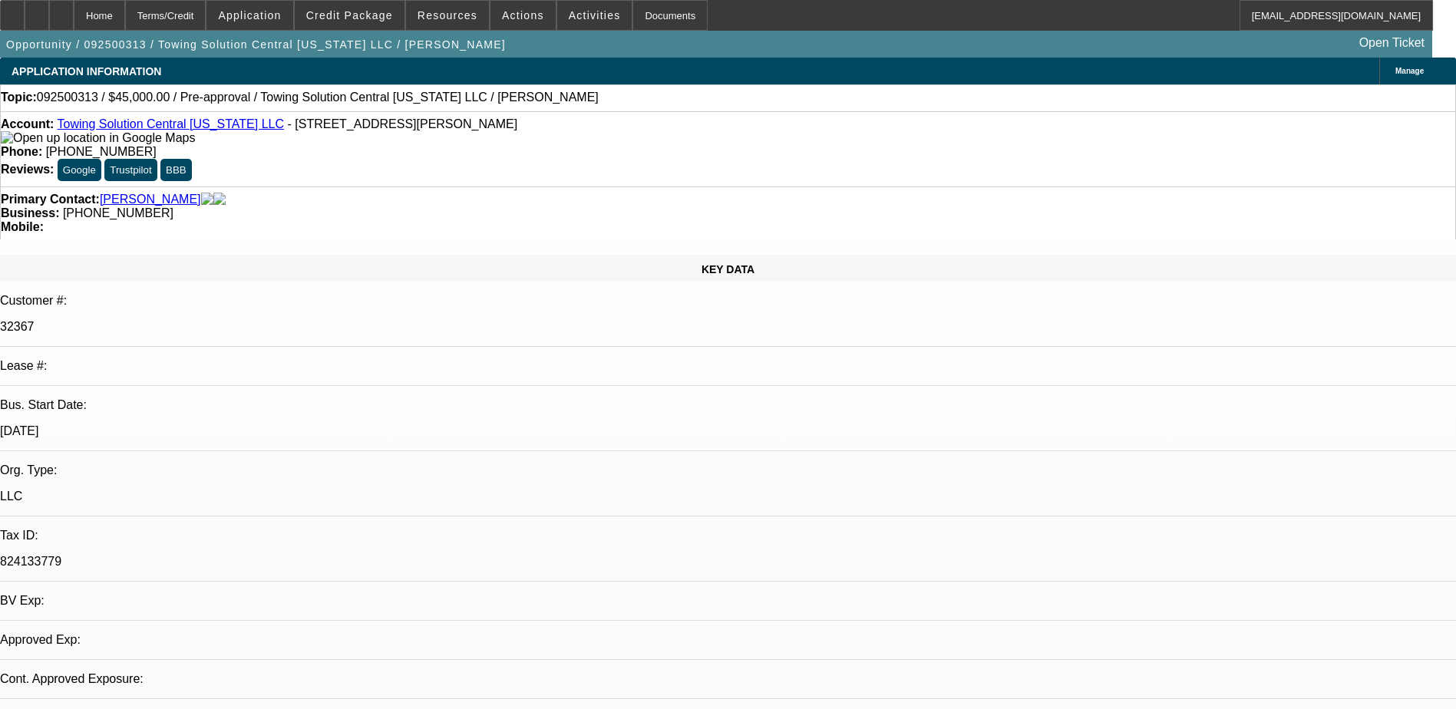
select select "0.1"
select select "1"
select select "2"
select select "4"
click at [362, 6] on span at bounding box center [350, 15] width 110 height 37
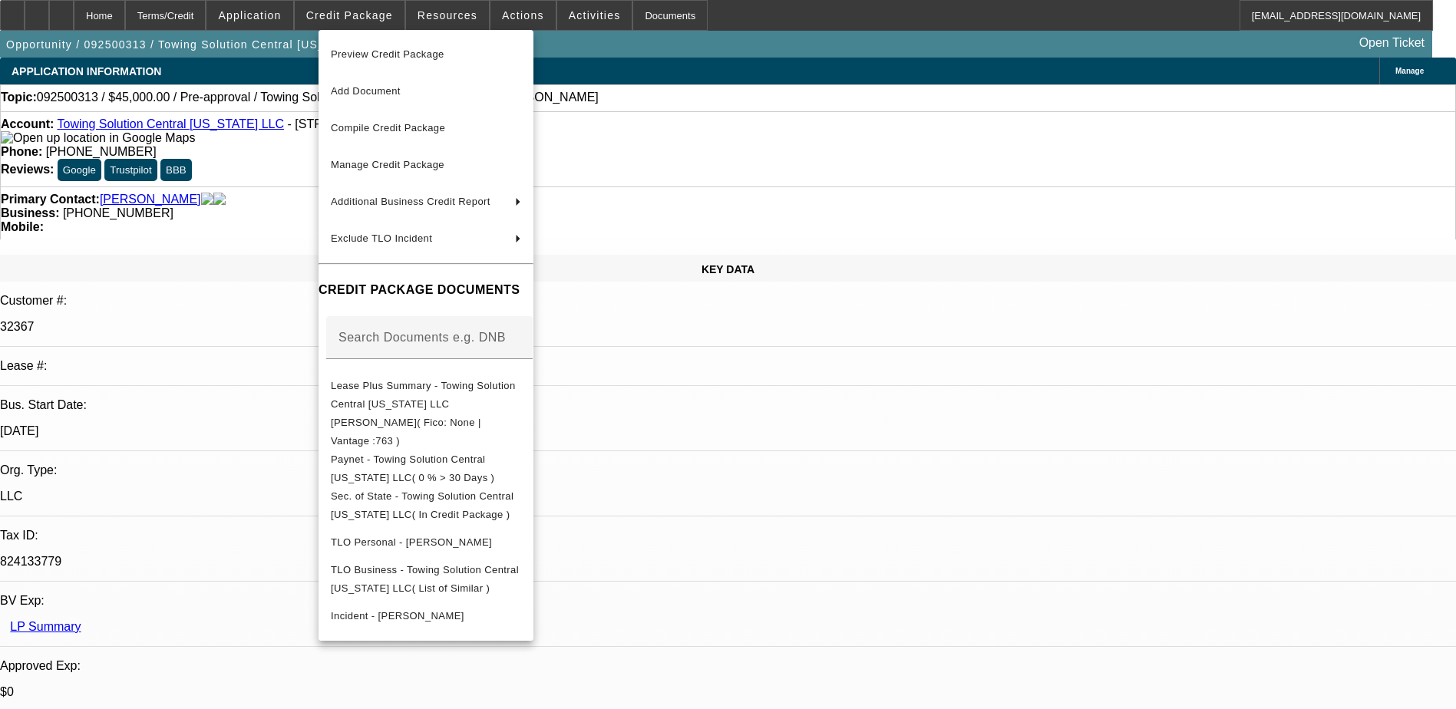
click at [907, 471] on div at bounding box center [728, 354] width 1456 height 709
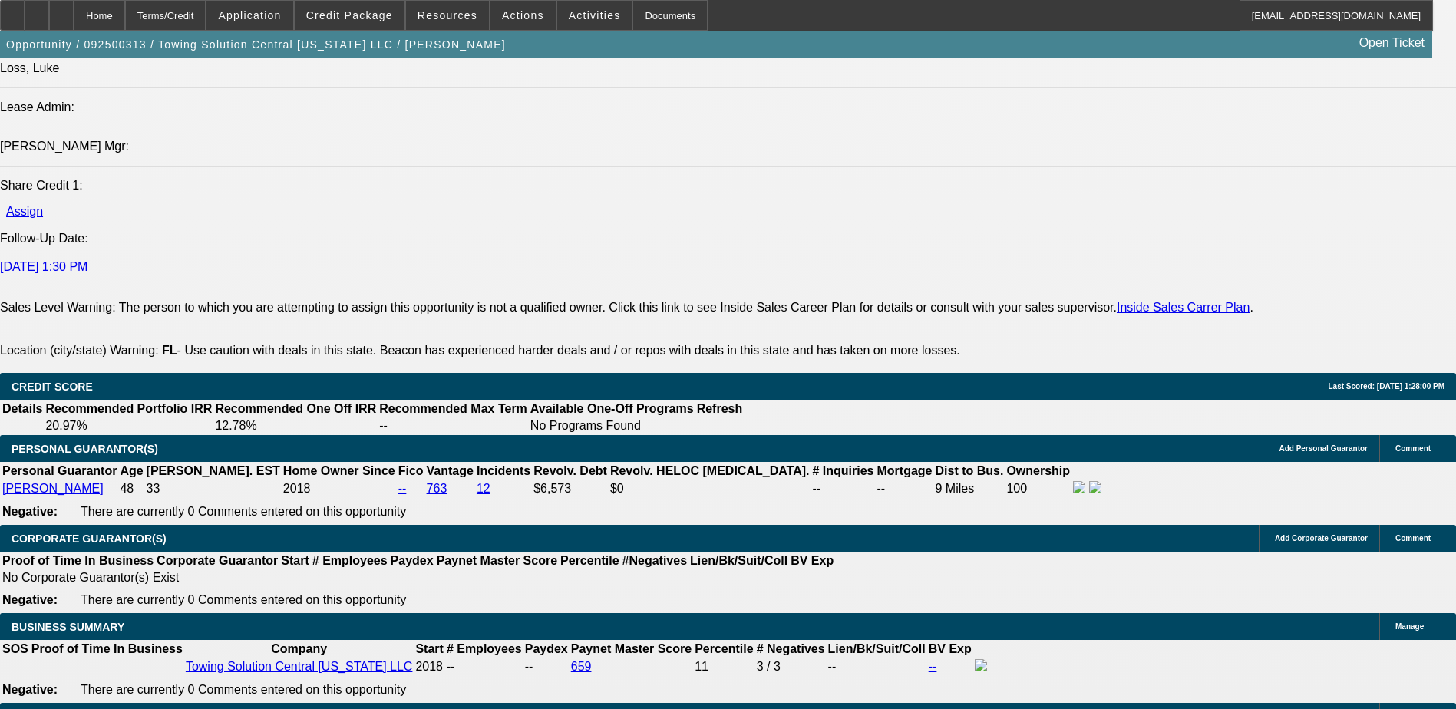
scroll to position [1996, 0]
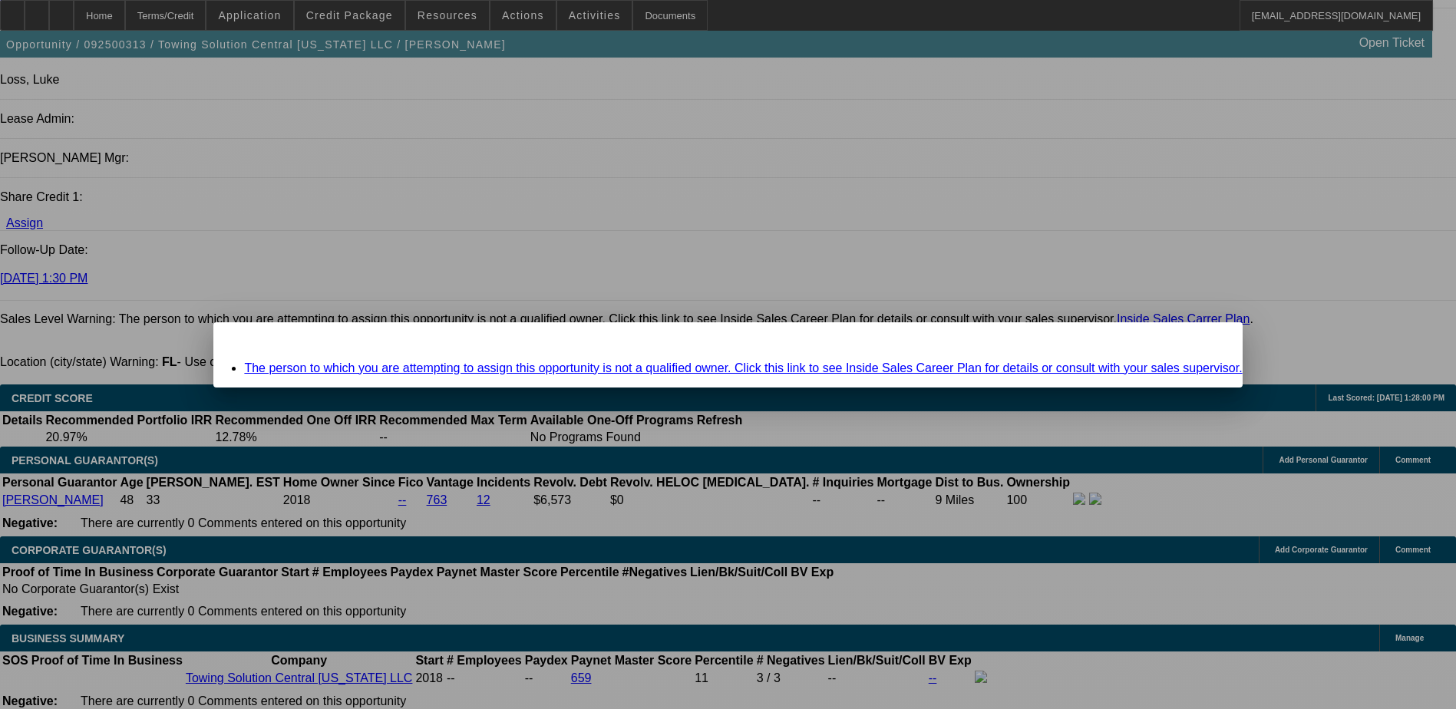
scroll to position [0, 0]
click at [1212, 340] on span "Close" at bounding box center [1222, 336] width 21 height 8
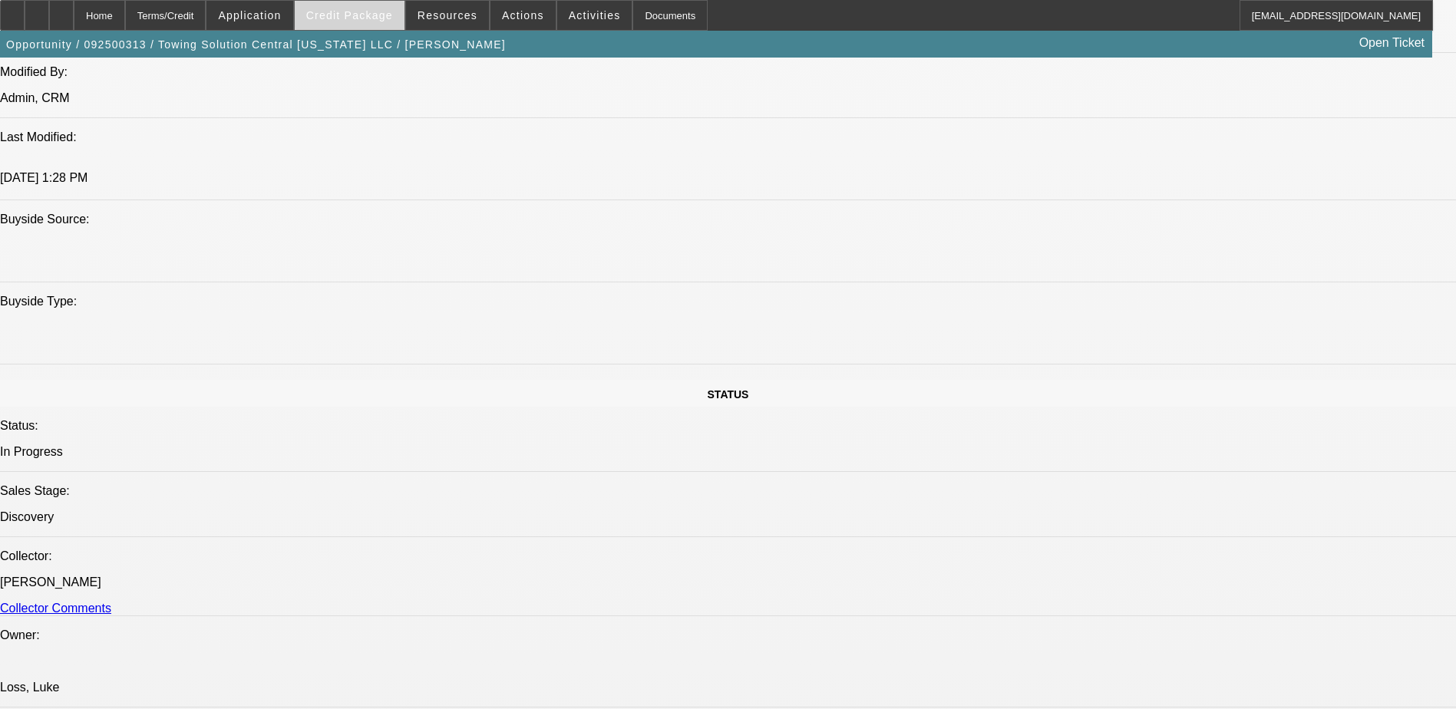
scroll to position [1228, 0]
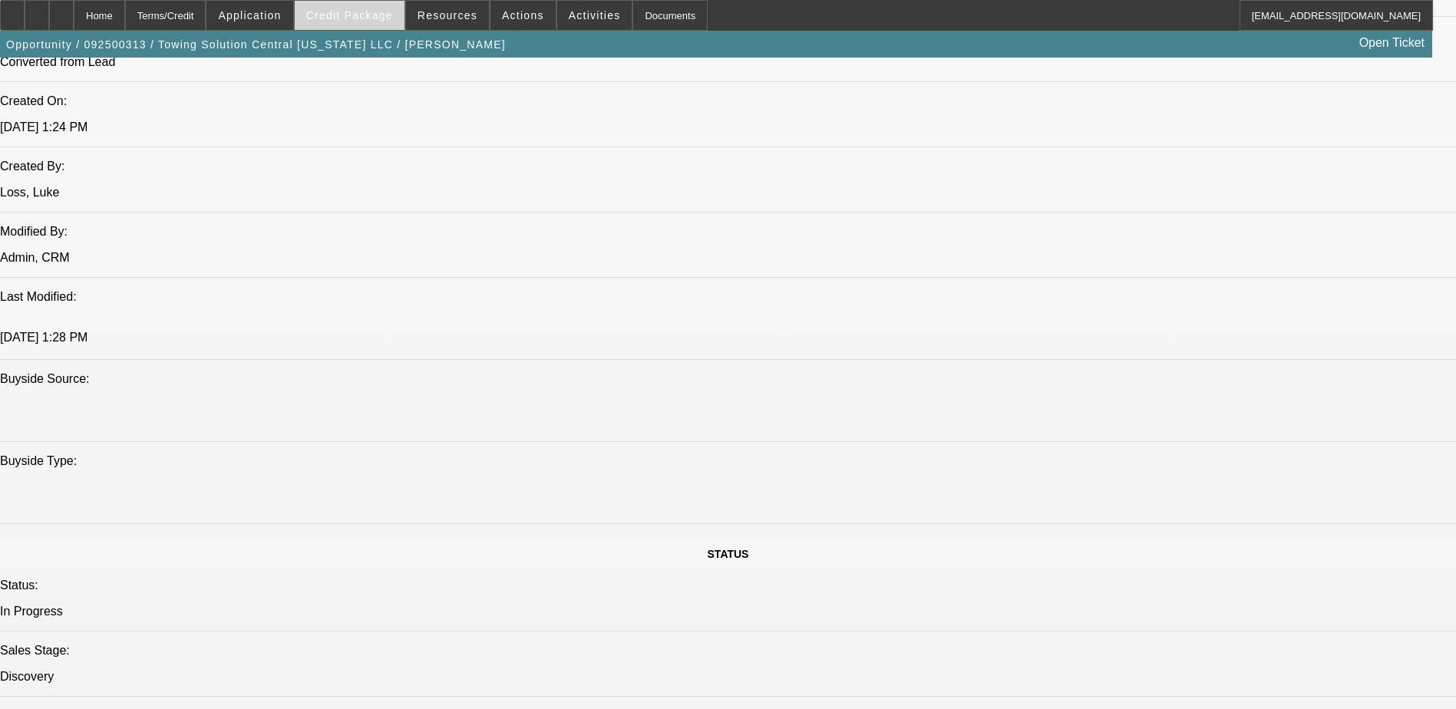
click at [359, 18] on span "Credit Package" at bounding box center [349, 15] width 87 height 12
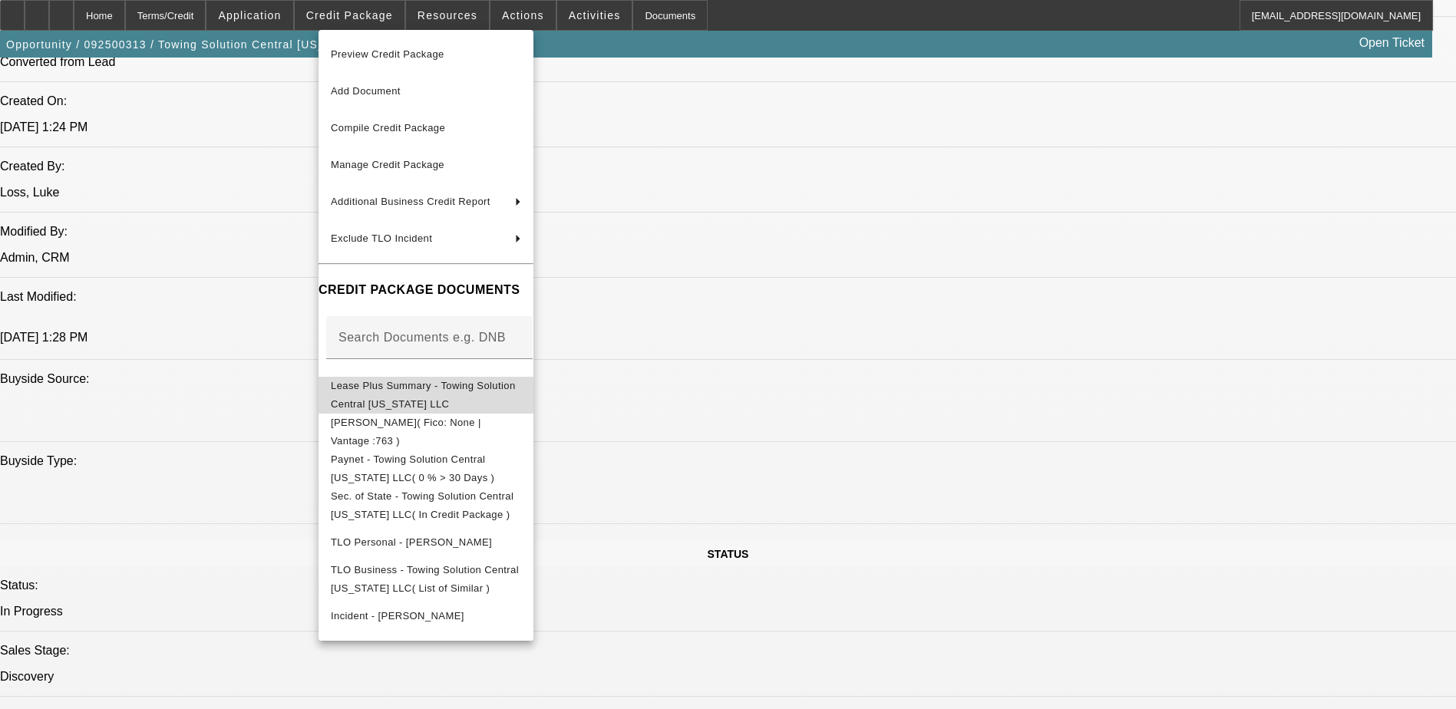
click at [468, 393] on span "Lease Plus Summary - Towing Solution Central [US_STATE] LLC" at bounding box center [423, 395] width 185 height 30
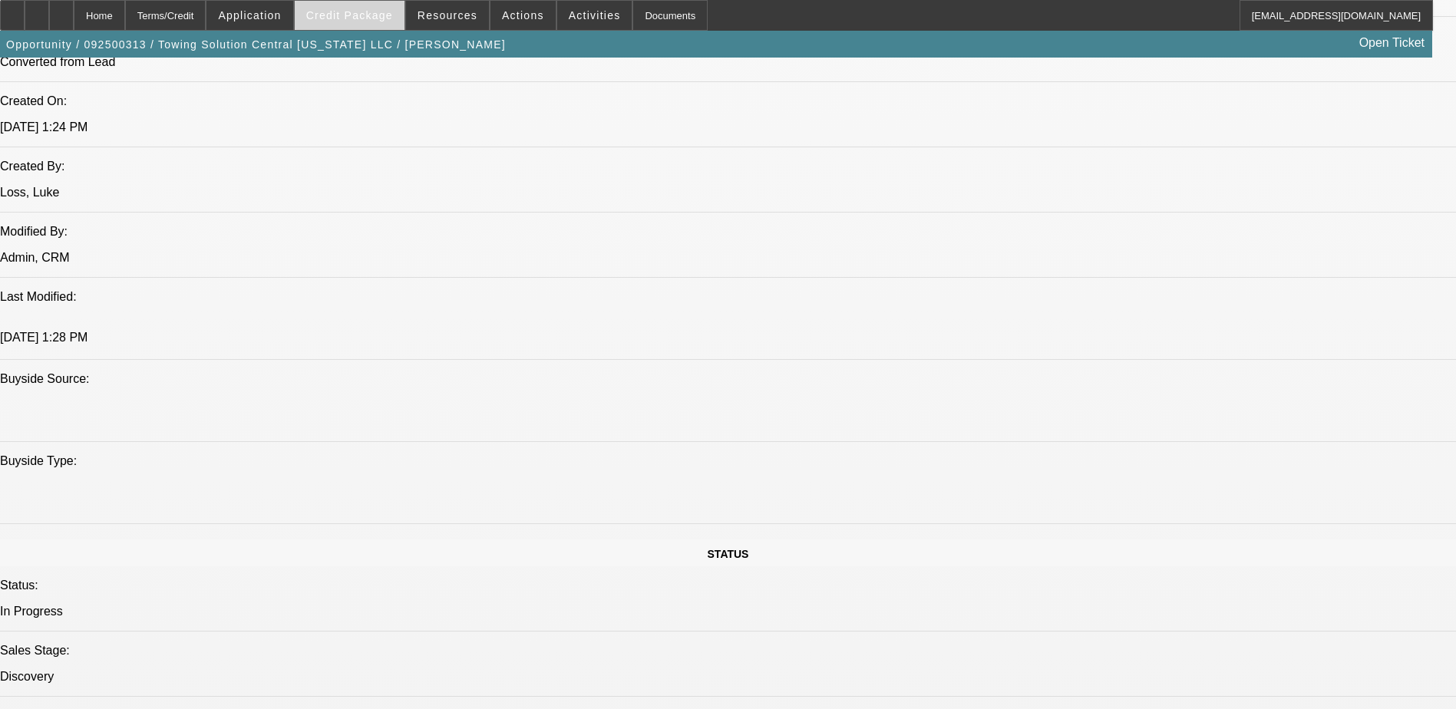
click at [355, 6] on span at bounding box center [350, 15] width 110 height 37
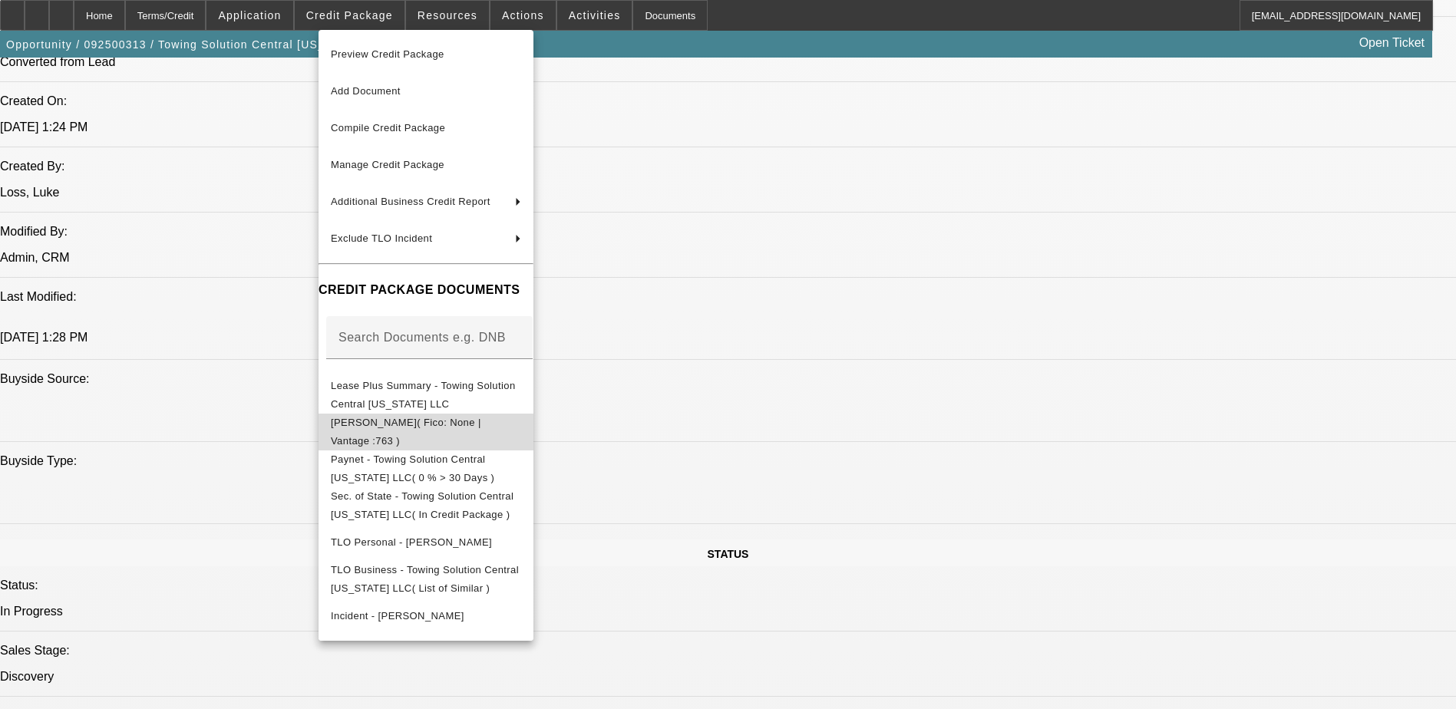
click at [475, 435] on span "[PERSON_NAME]( Fico: None | Vantage :763 )" at bounding box center [426, 432] width 190 height 37
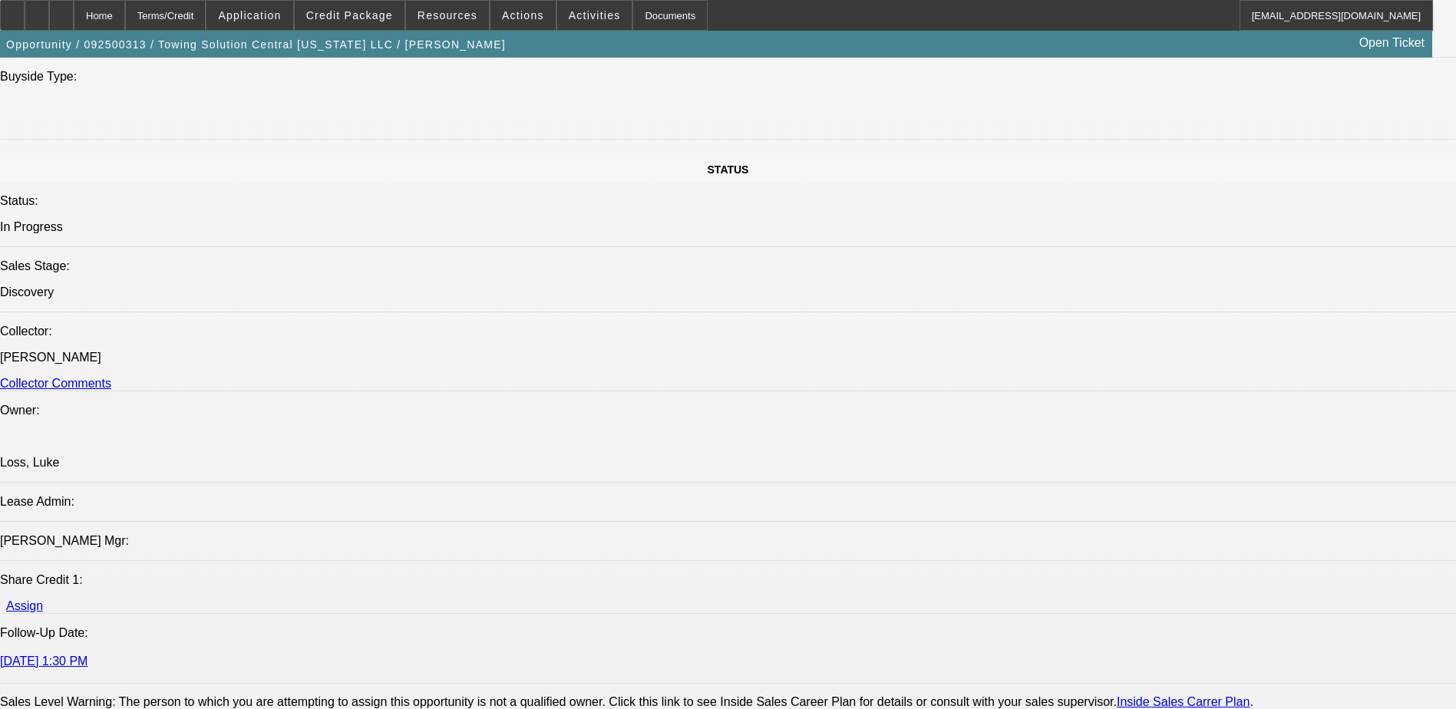
scroll to position [1612, 0]
